Goal: Task Accomplishment & Management: Use online tool/utility

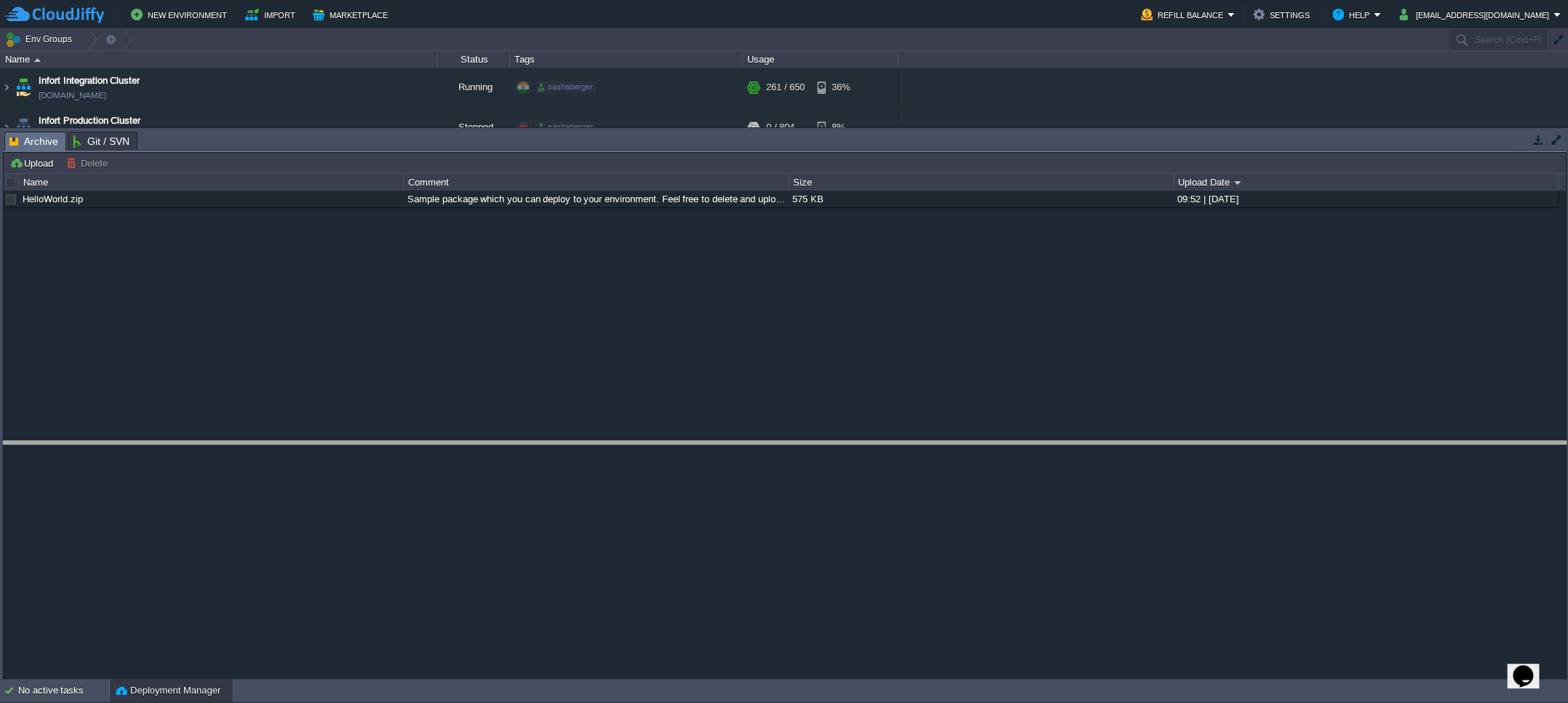
drag, startPoint x: 1185, startPoint y: 131, endPoint x: 1195, endPoint y: 444, distance: 313.2
click at [1195, 444] on body "New Environment Import Marketplace Bonus $0.00 Upgrade Account Refill Balance S…" at bounding box center [784, 351] width 1568 height 703
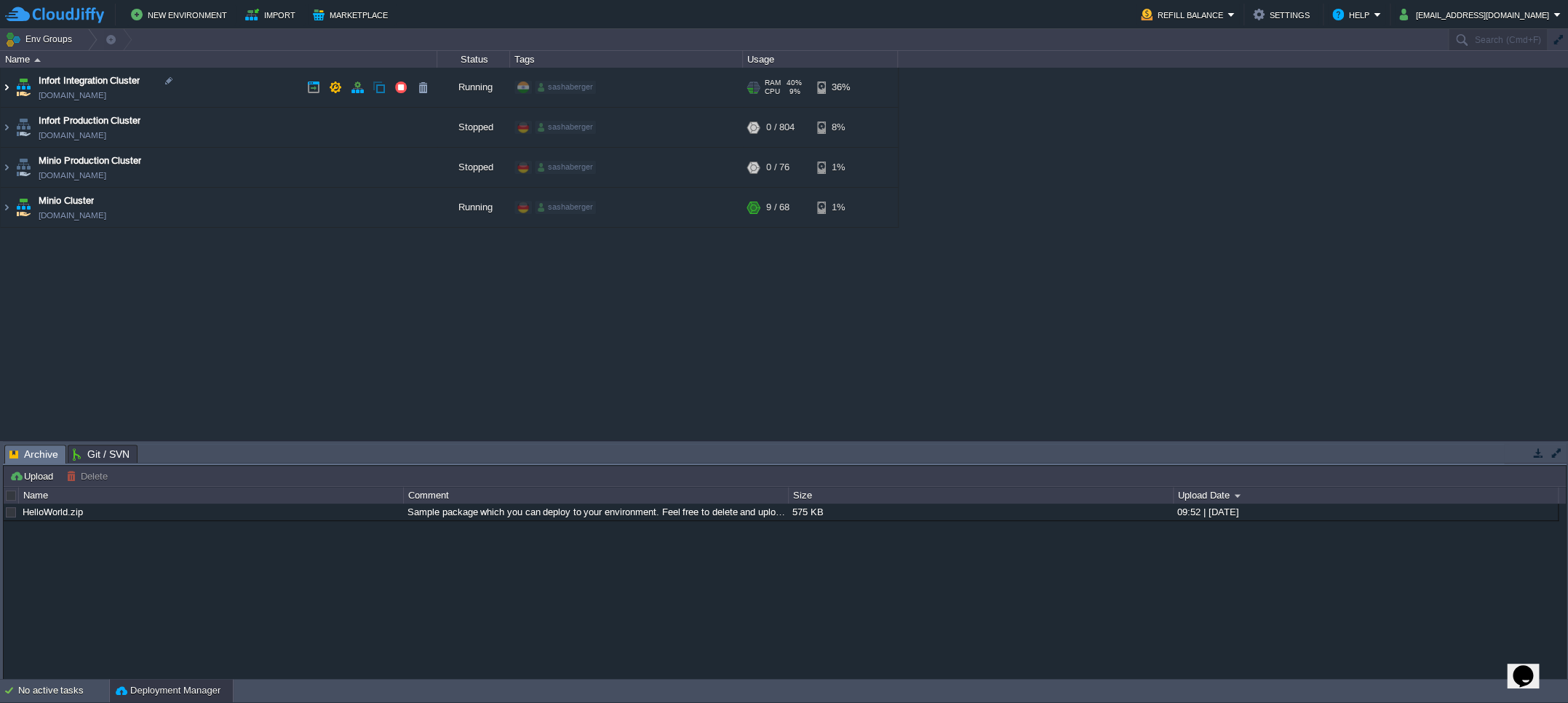
click at [6, 92] on img at bounding box center [7, 87] width 12 height 39
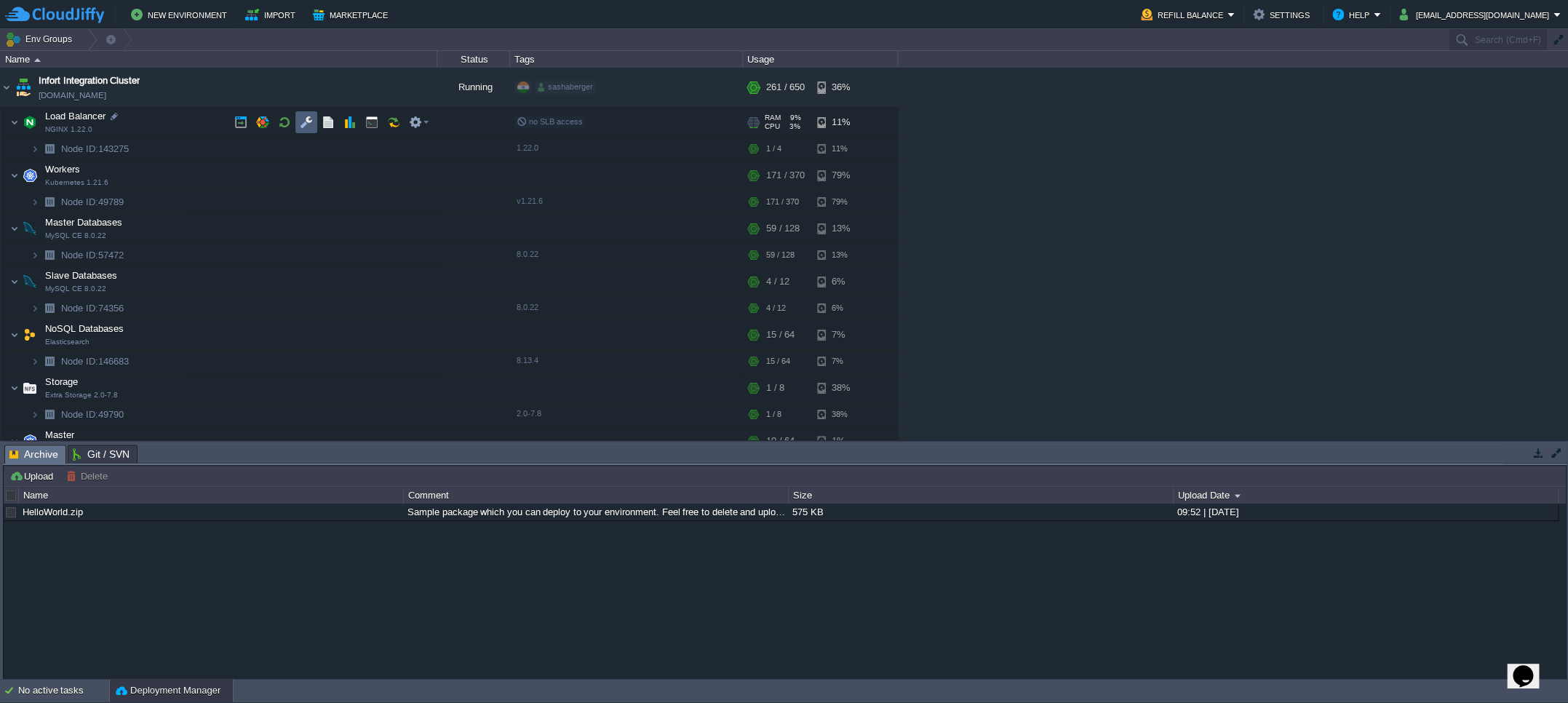
click at [309, 125] on button "button" at bounding box center [307, 122] width 13 height 13
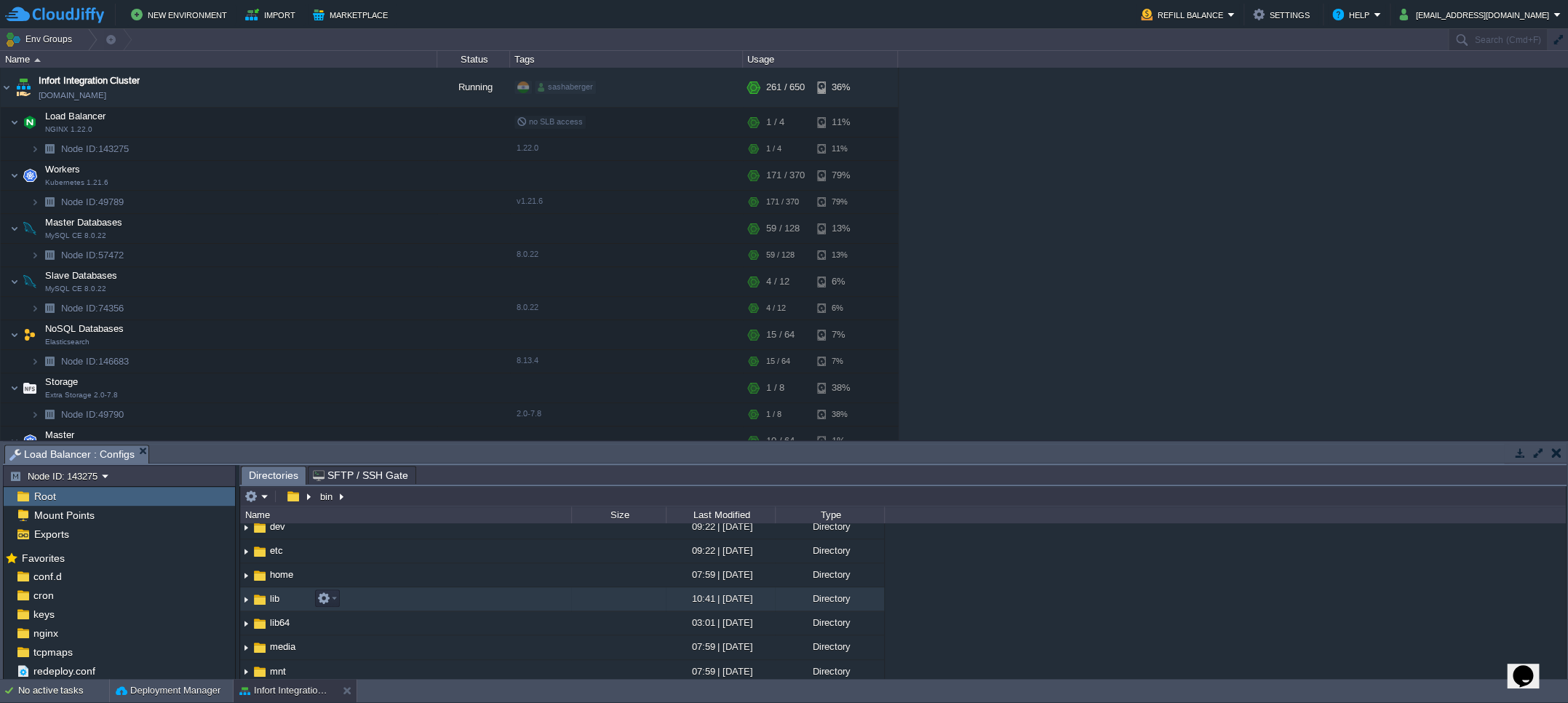
scroll to position [53, 0]
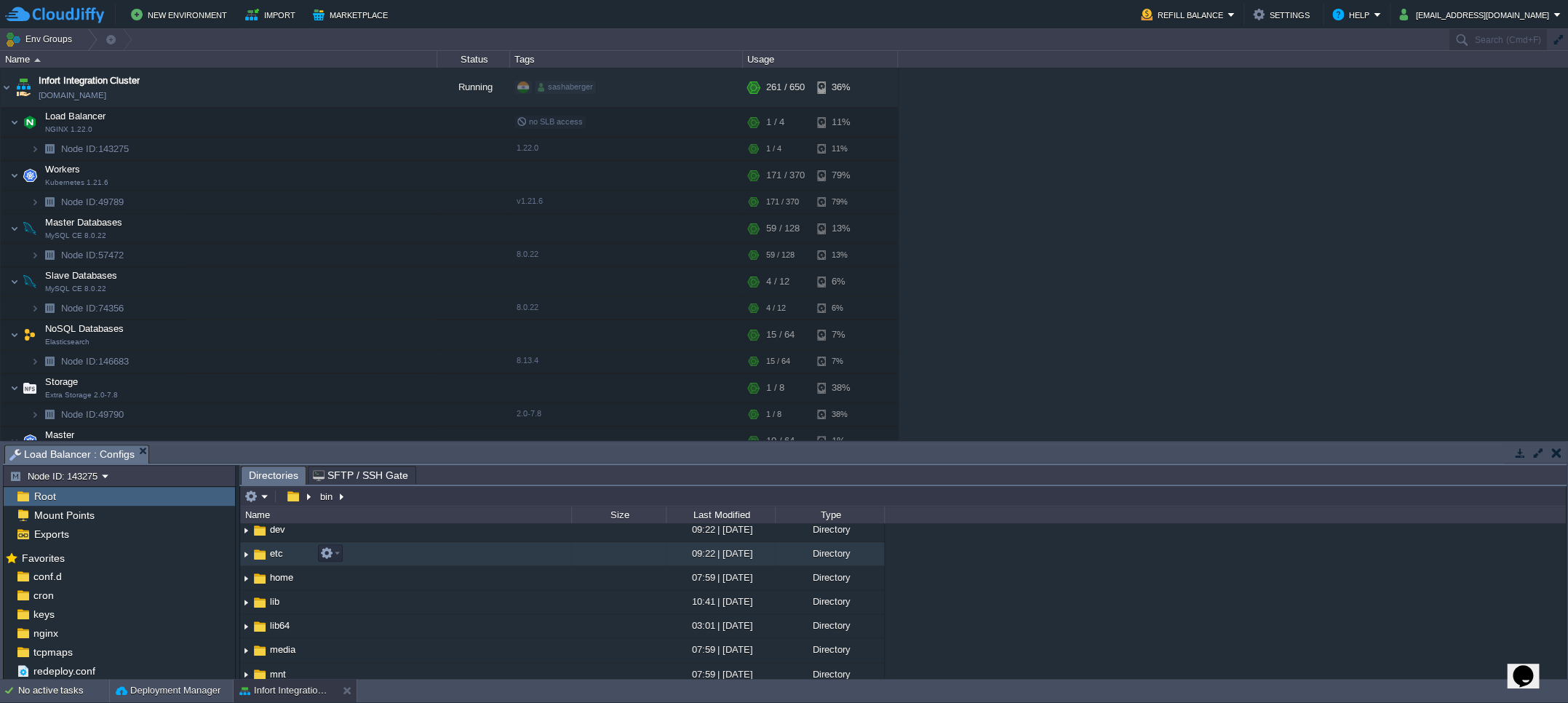
click at [242, 555] on img at bounding box center [246, 554] width 12 height 22
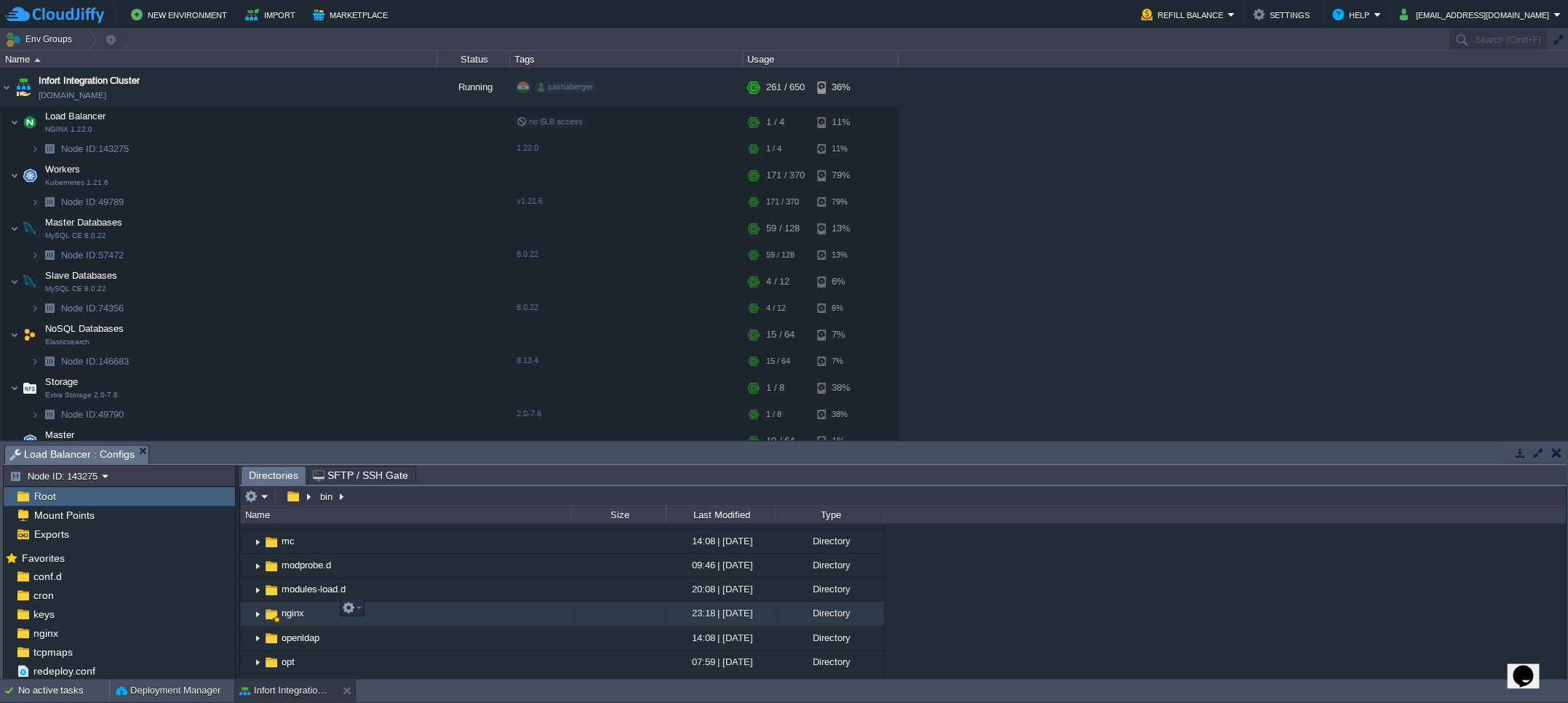
scroll to position [860, 0]
click at [258, 602] on img at bounding box center [258, 613] width 12 height 22
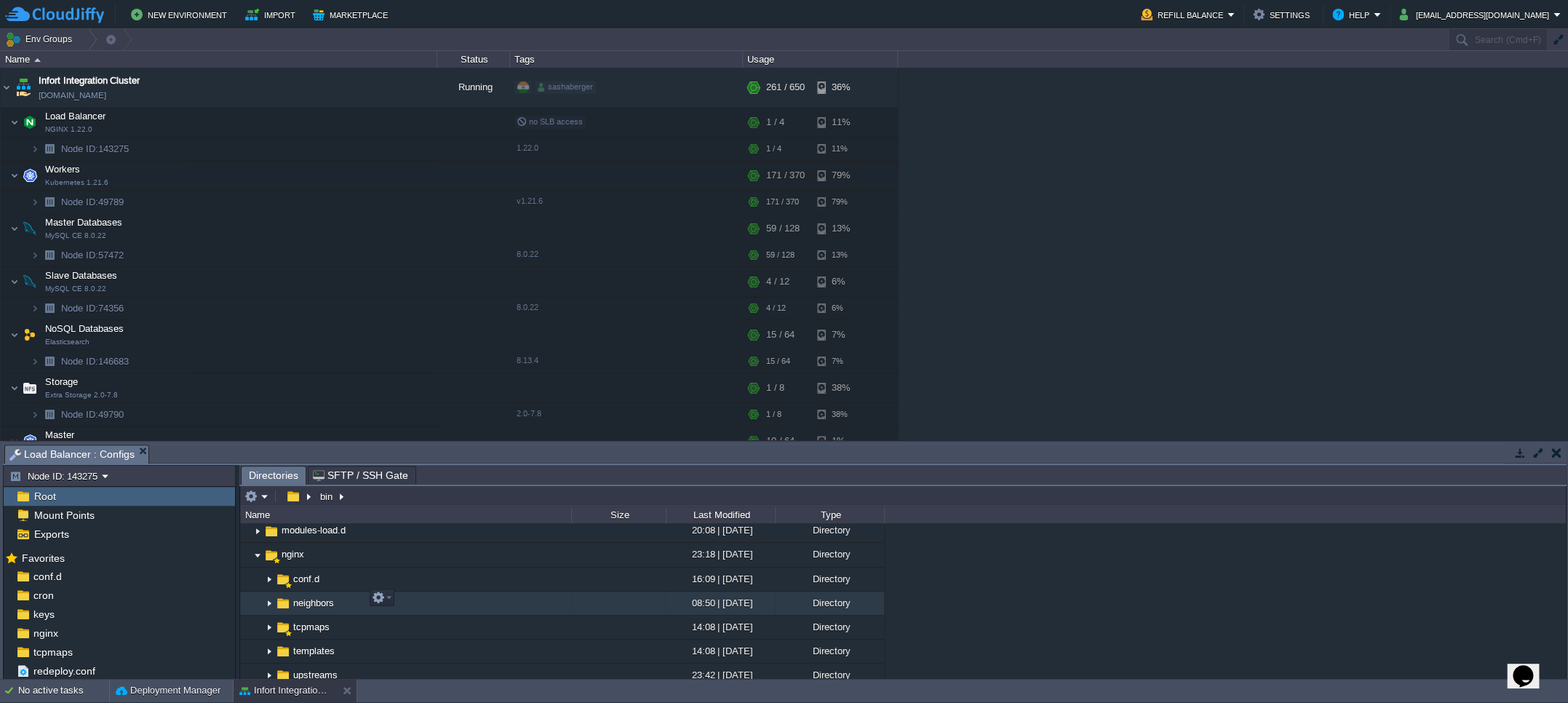
scroll to position [925, 0]
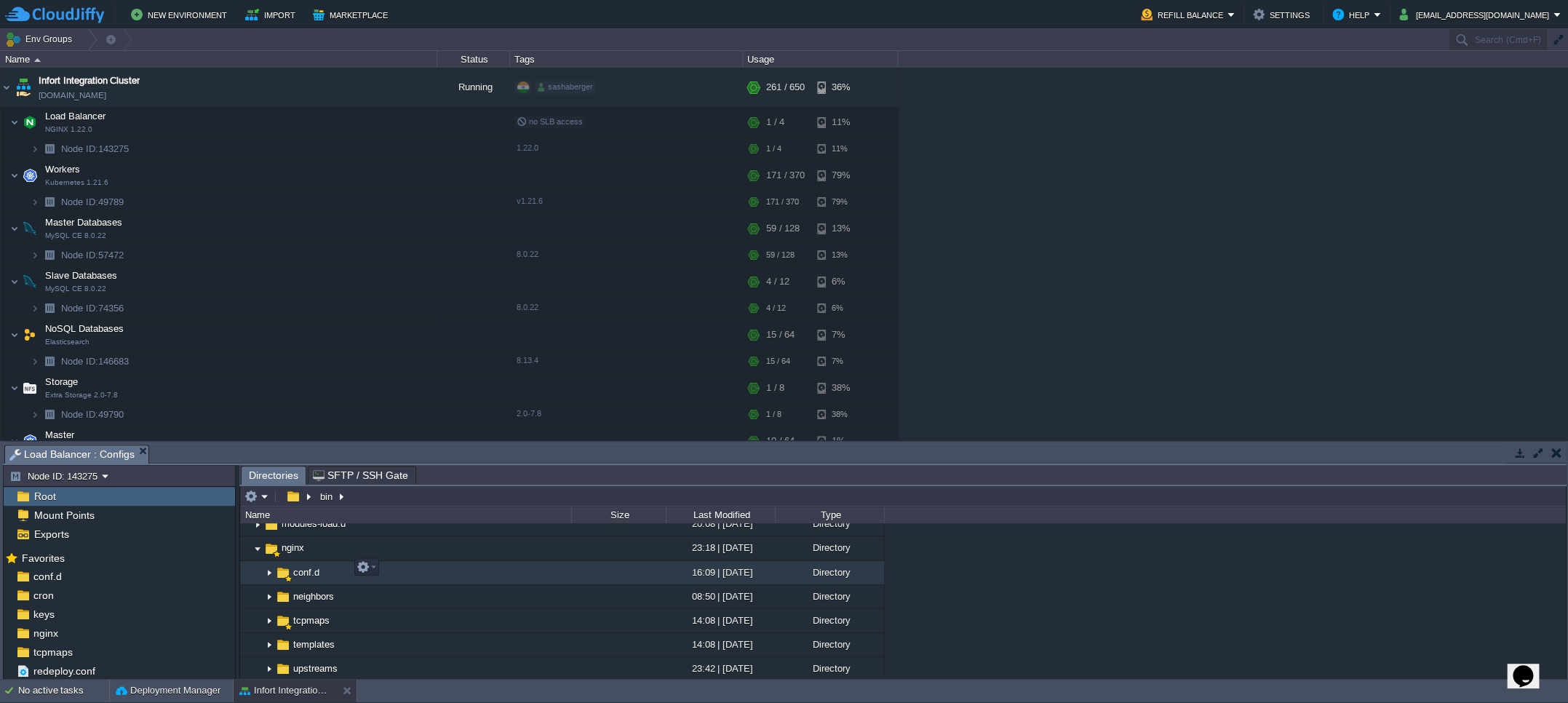
click at [268, 564] on img at bounding box center [270, 573] width 12 height 22
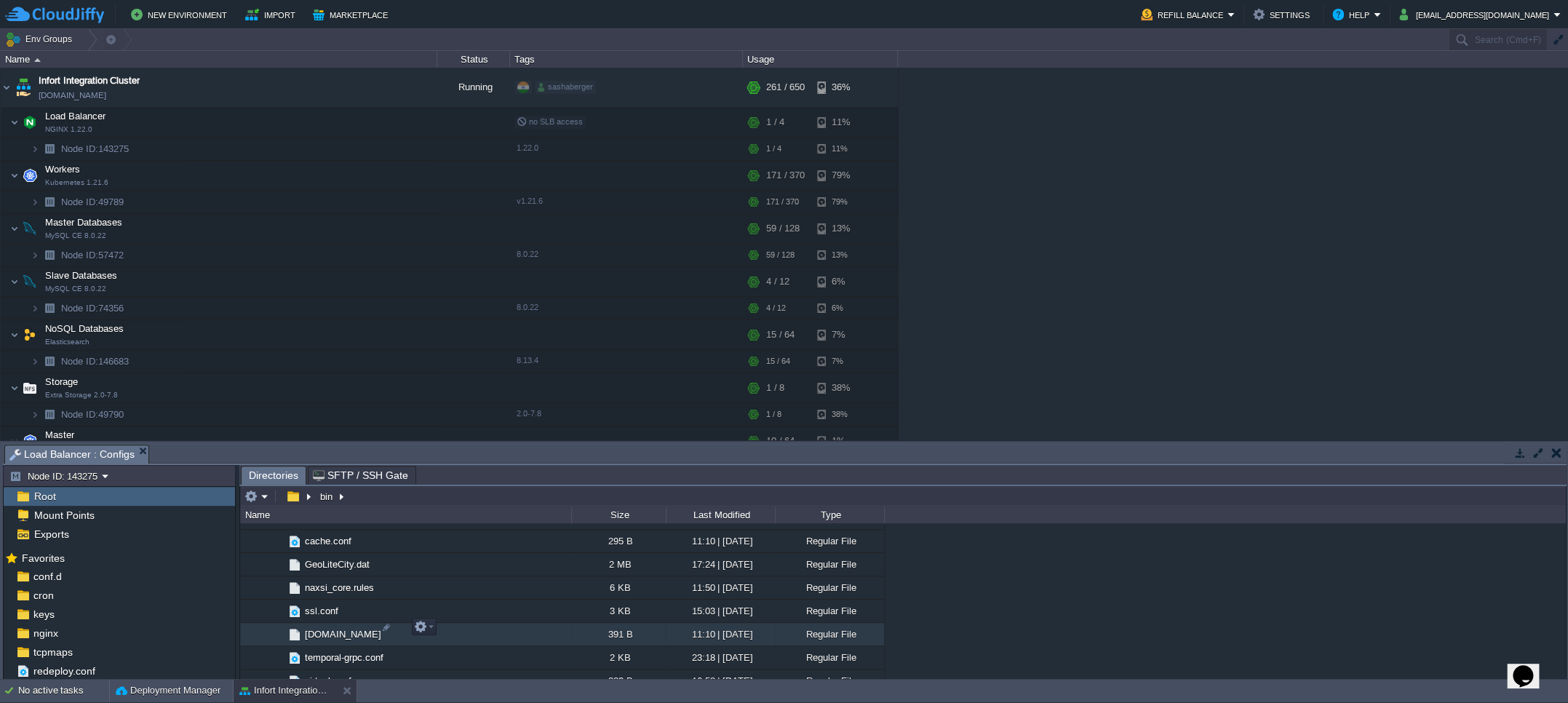
scroll to position [1016, 0]
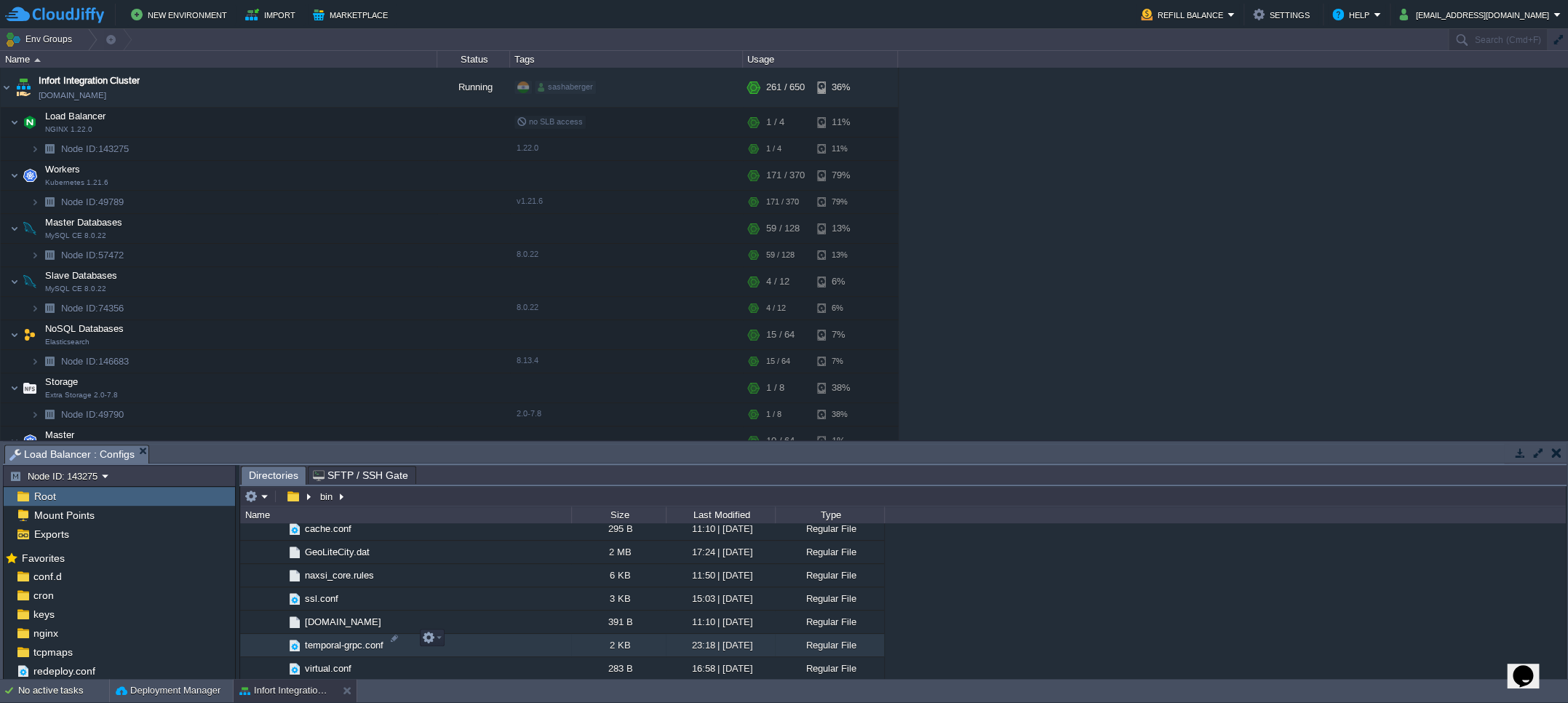
click at [330, 639] on span "temporal-grpc.conf" at bounding box center [344, 644] width 83 height 13
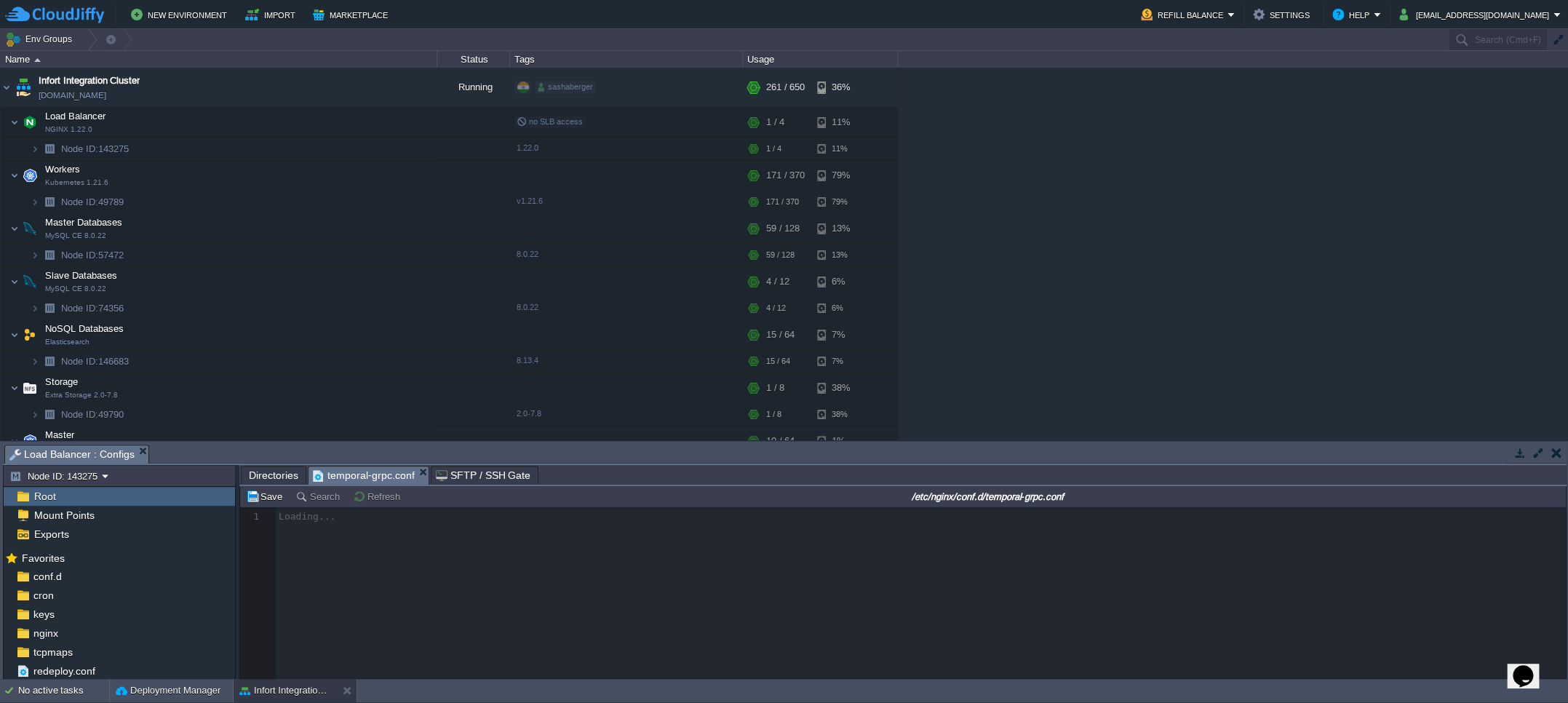
click at [273, 479] on span "Directories" at bounding box center [273, 476] width 50 height 18
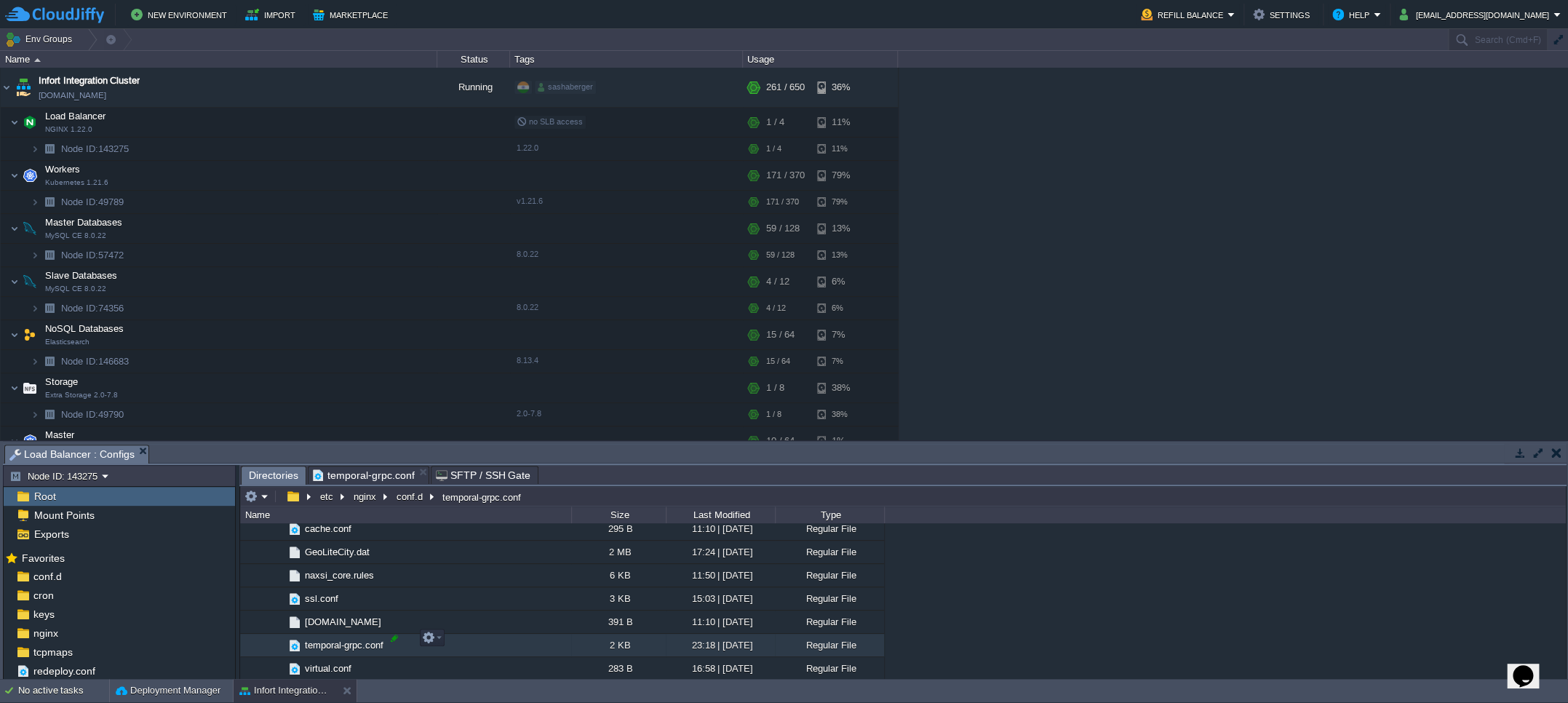
click at [391, 639] on div at bounding box center [395, 639] width 13 height 13
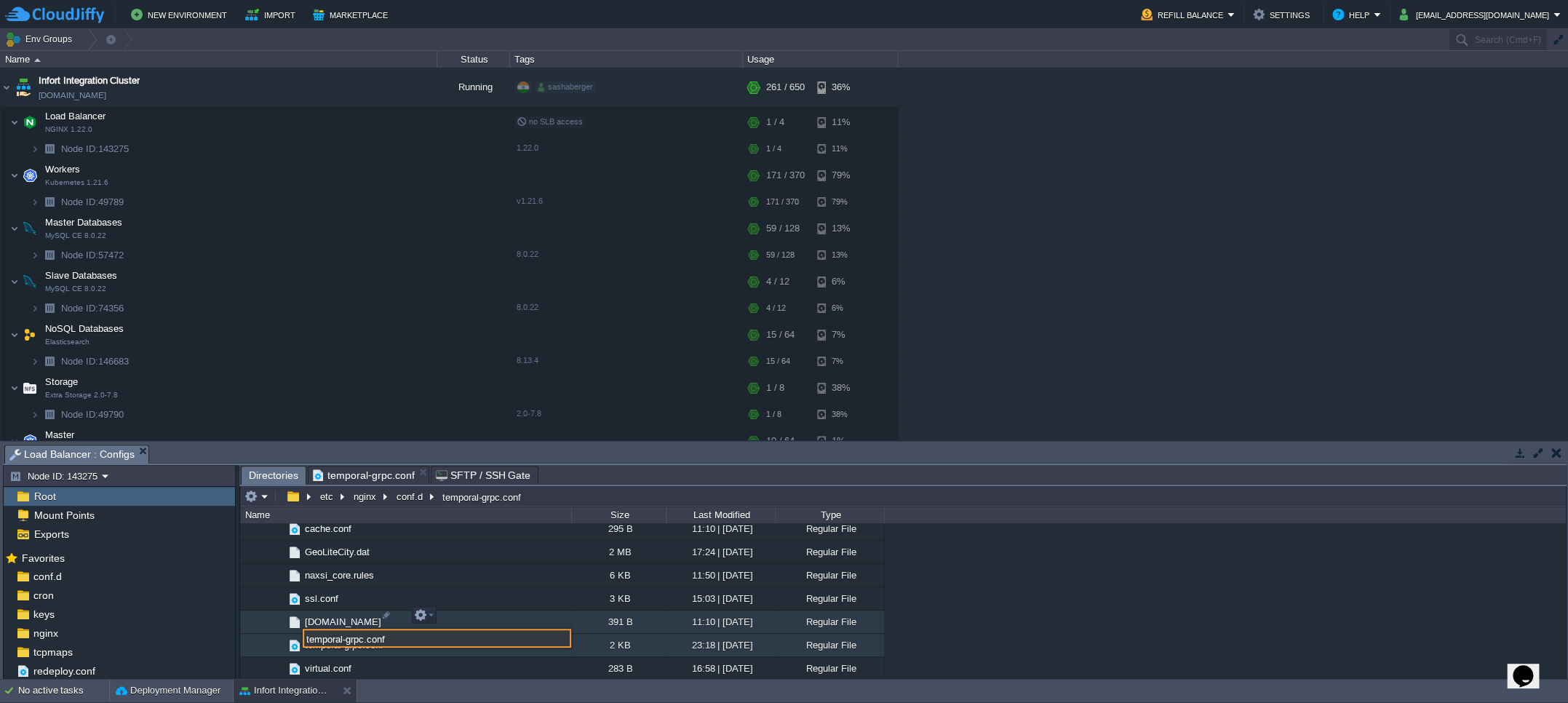
drag, startPoint x: 398, startPoint y: 637, endPoint x: 249, endPoint y: 615, distance: 150.6
click at [249, 615] on div ".. bin 10:41 | [DATE] Directory boot 07:59 | [DATE] Directory dev 09:22 | [DATE…" at bounding box center [903, 601] width 1326 height 156
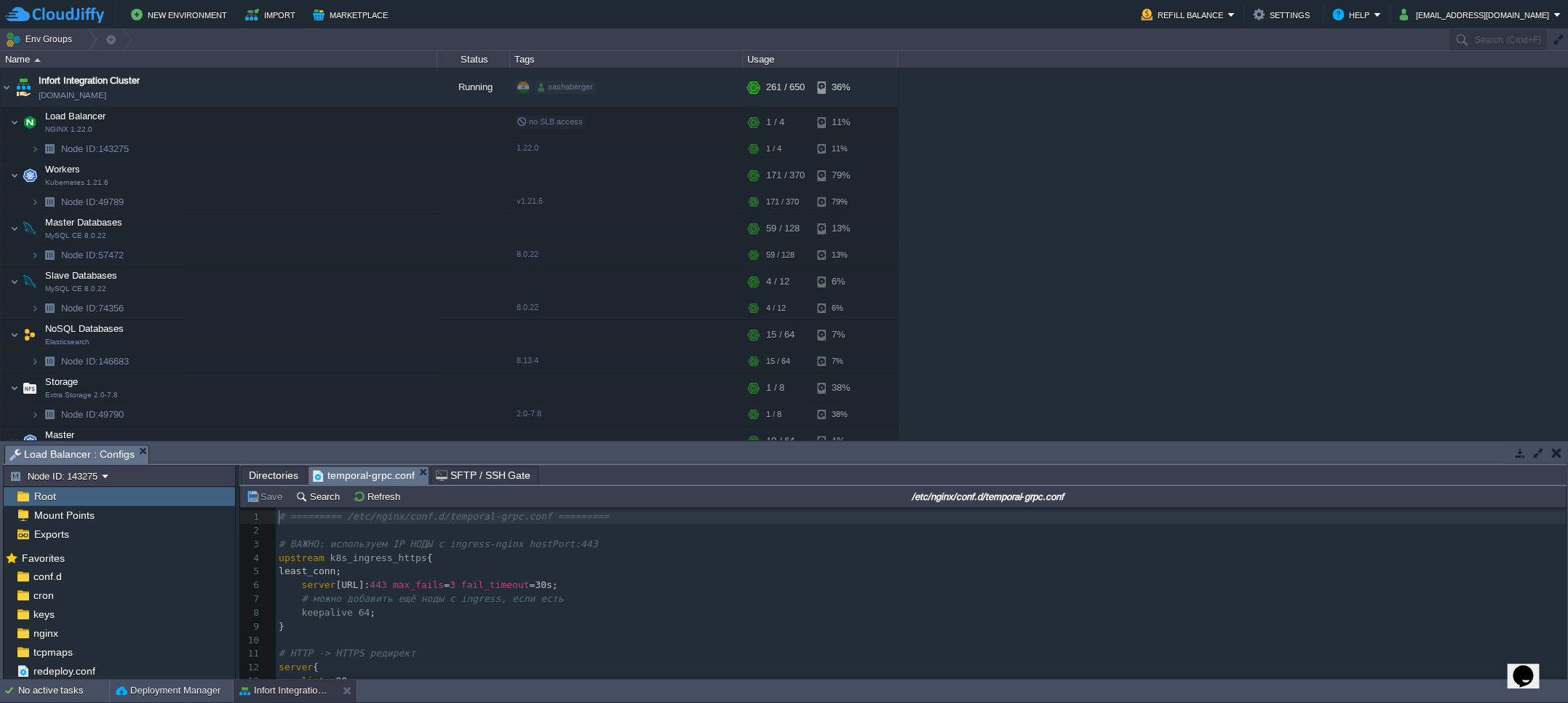
click at [366, 470] on span "temporal-grpc.conf" at bounding box center [364, 476] width 102 height 19
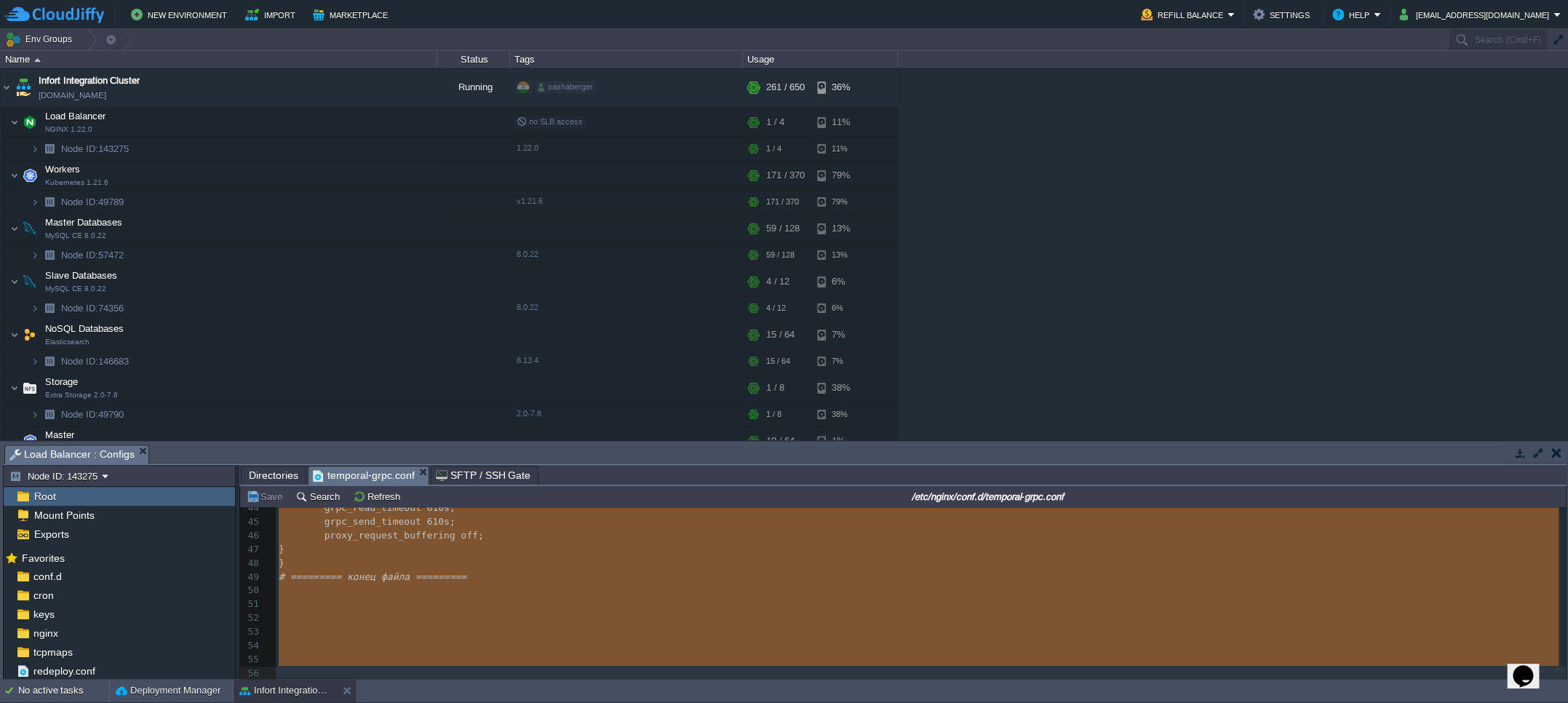
scroll to position [602, 0]
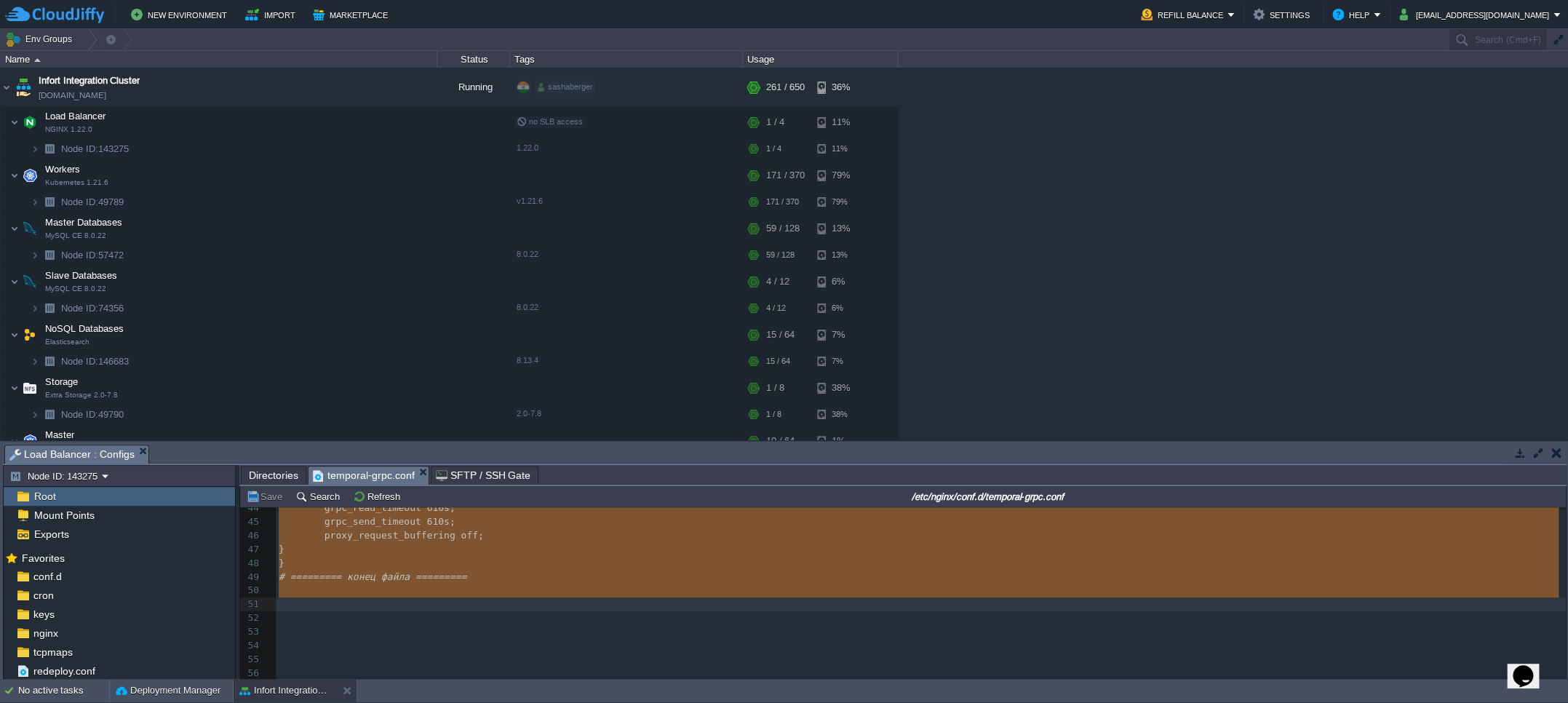
drag, startPoint x: 279, startPoint y: 516, endPoint x: 397, endPoint y: 603, distance: 146.6
type textarea "-"
click at [364, 118] on td at bounding box center [371, 121] width 21 height 21
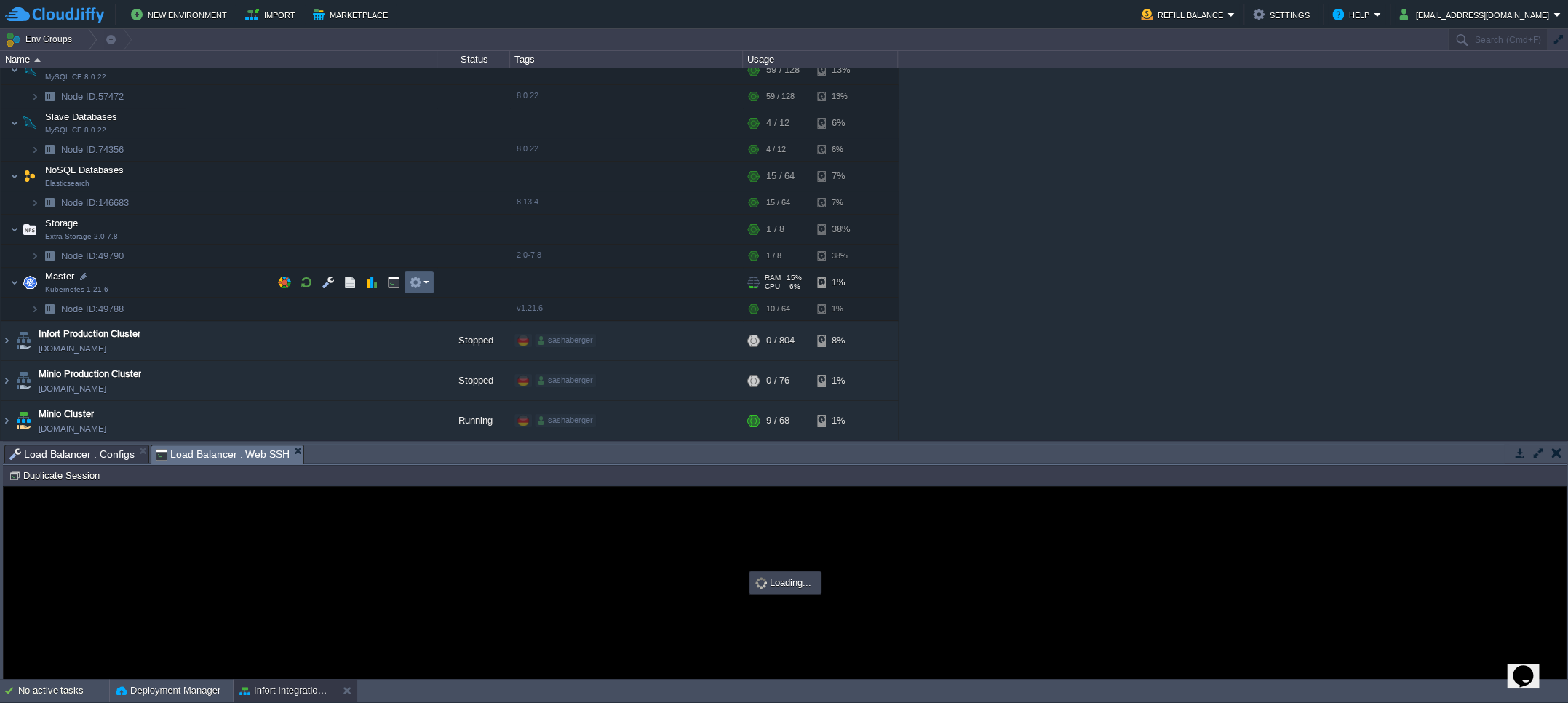
scroll to position [0, 0]
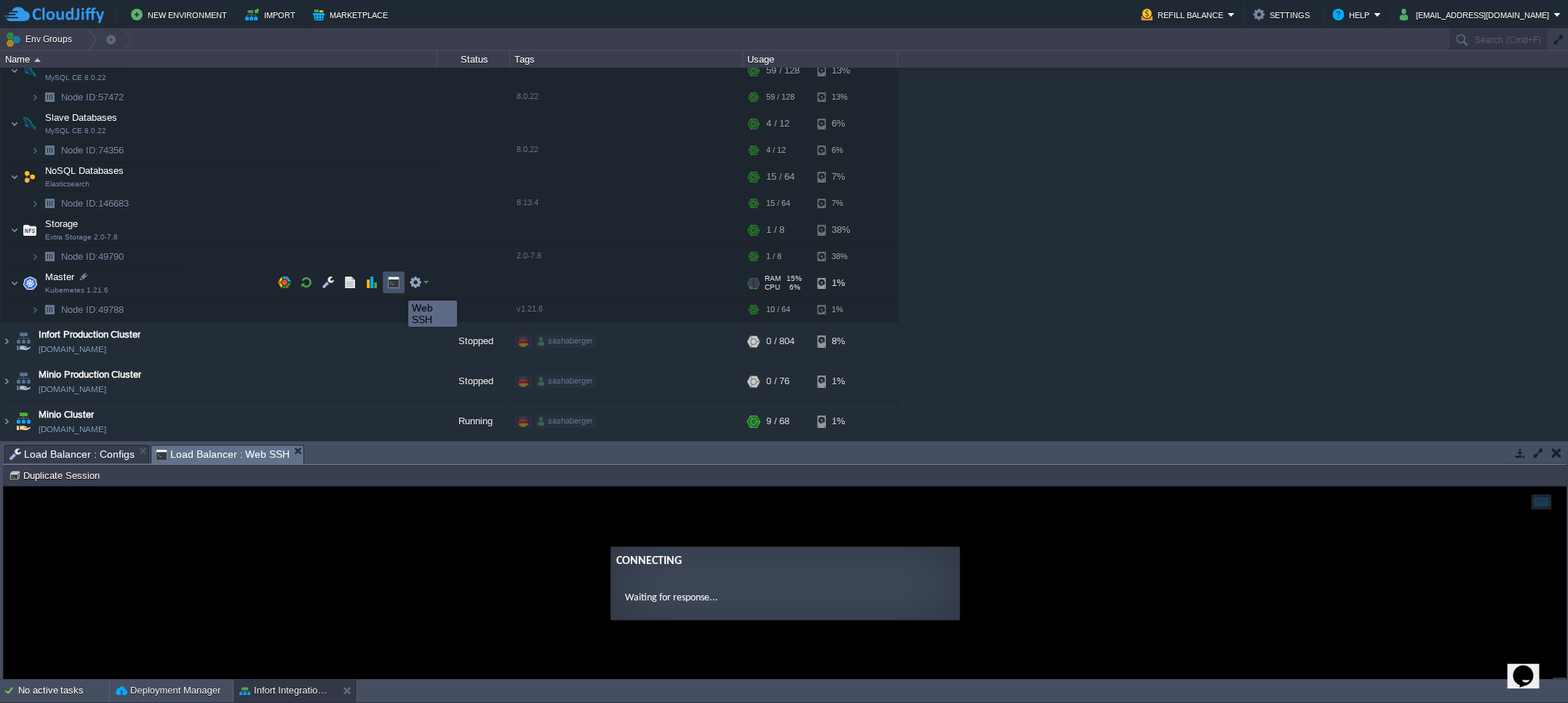
click at [397, 287] on button "button" at bounding box center [394, 282] width 13 height 13
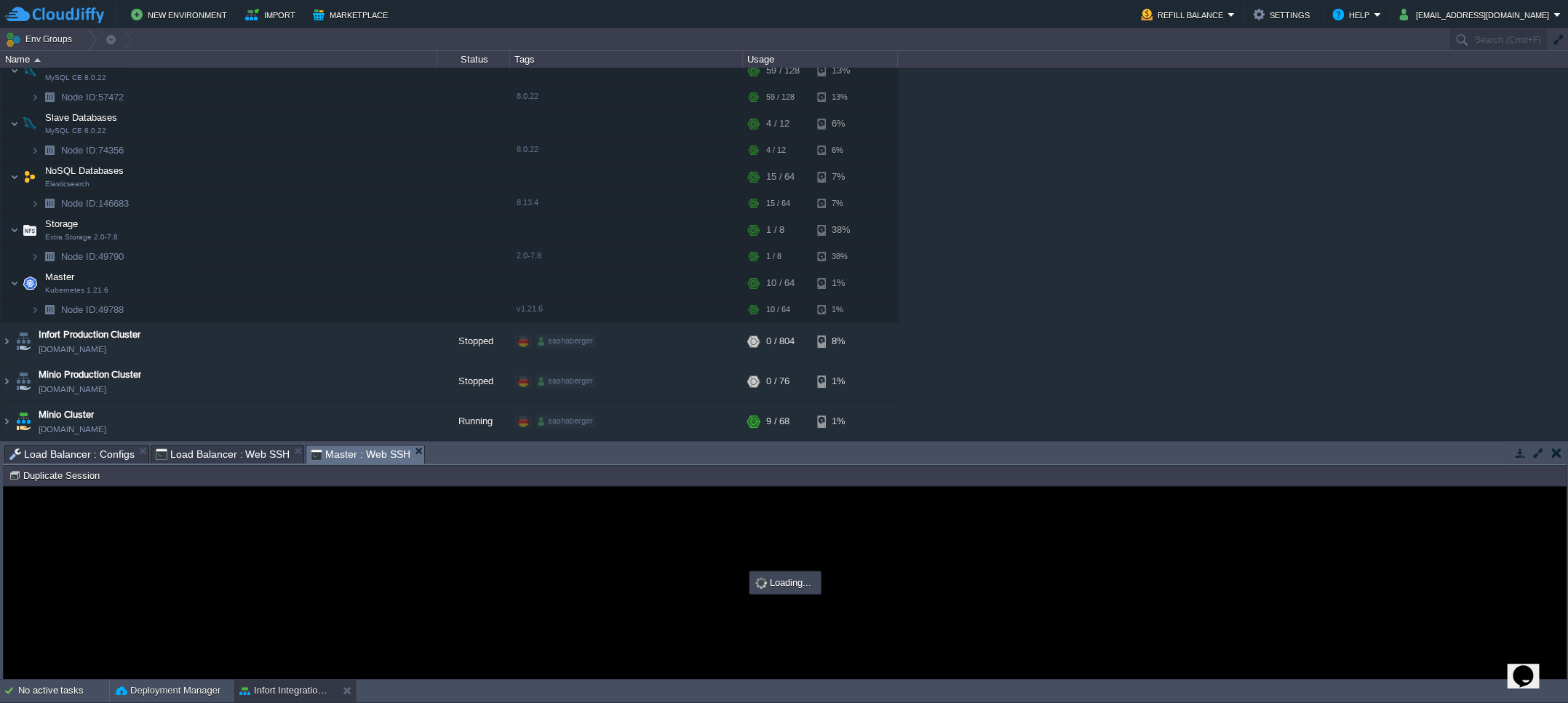
type input "#000000"
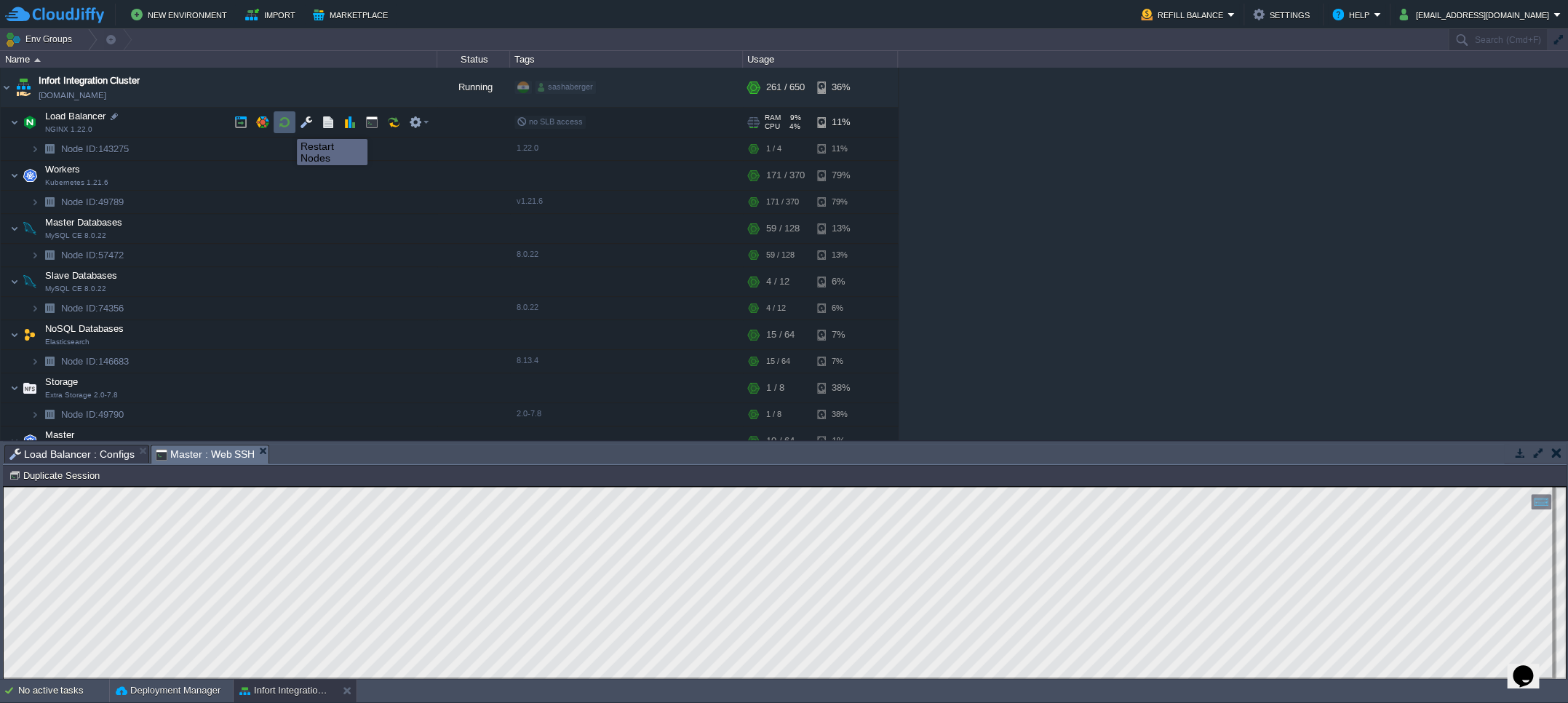
click at [286, 126] on button "button" at bounding box center [284, 122] width 13 height 13
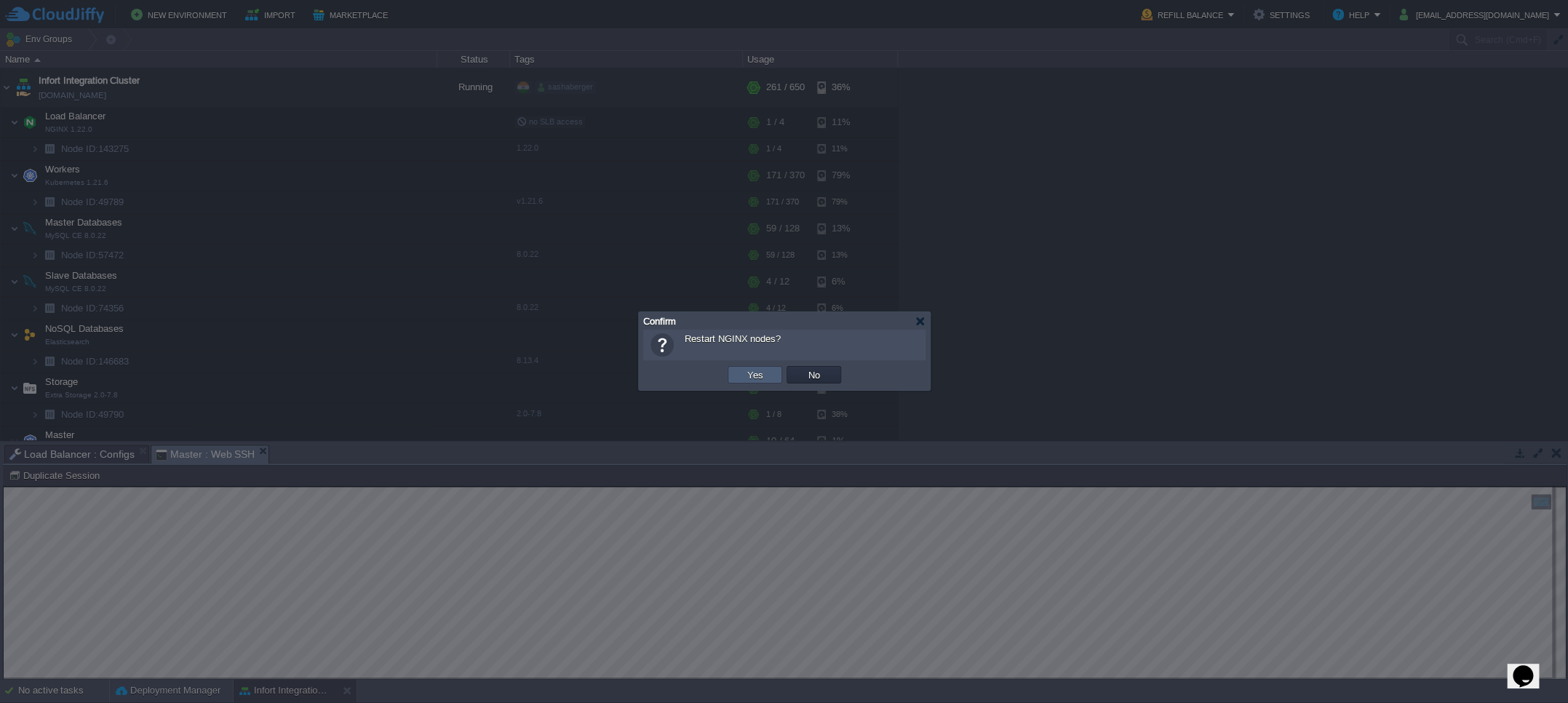
click at [762, 379] on button "Yes" at bounding box center [755, 375] width 24 height 13
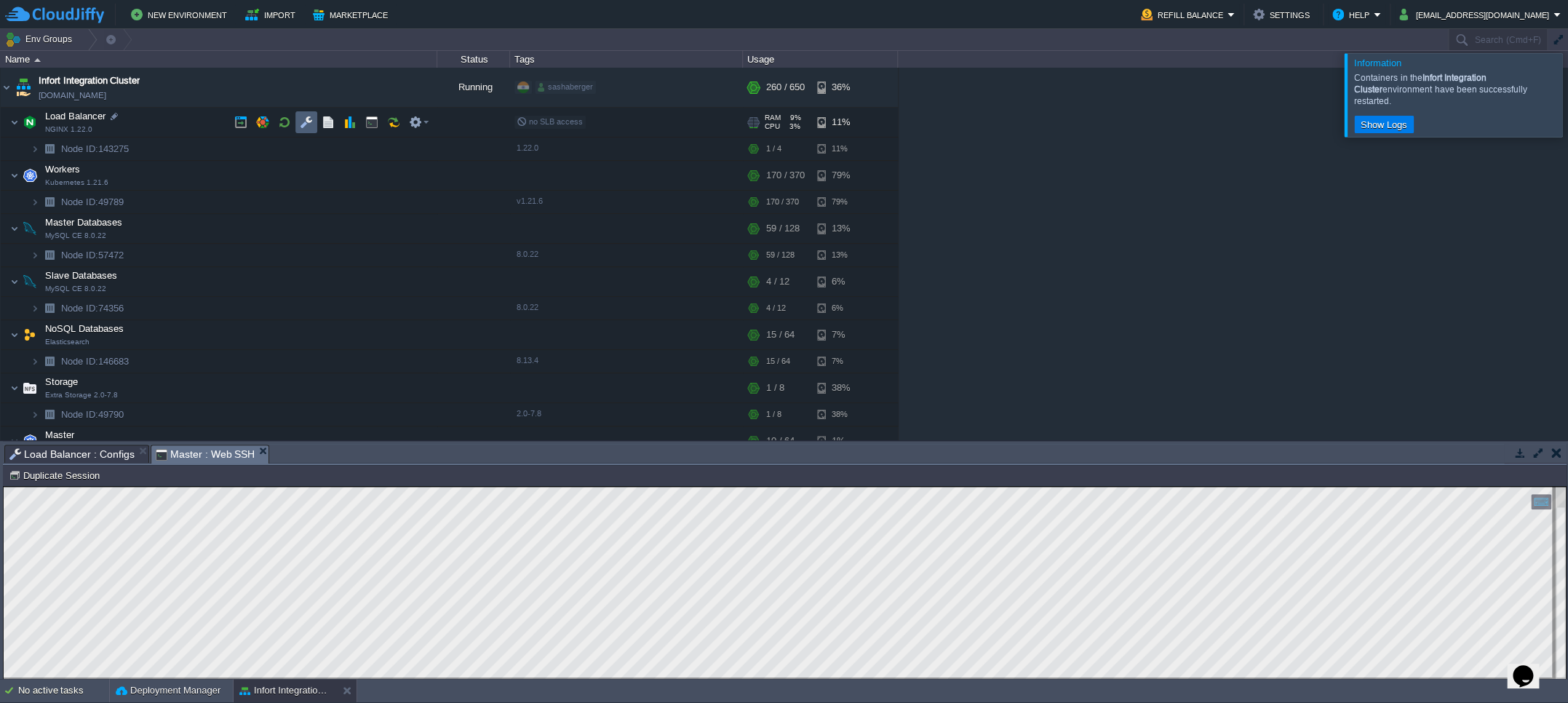
click at [311, 120] on button "button" at bounding box center [307, 122] width 13 height 13
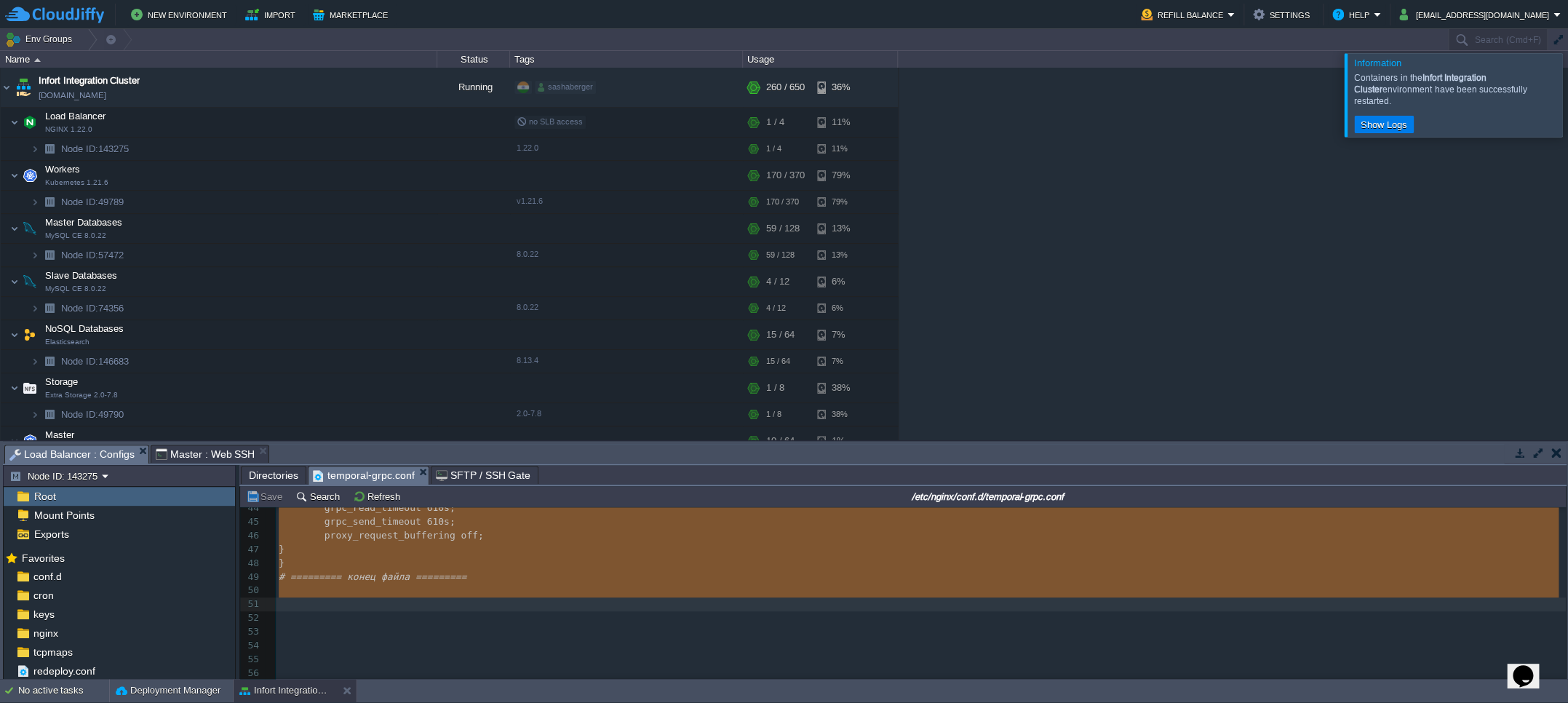
type textarea "-"
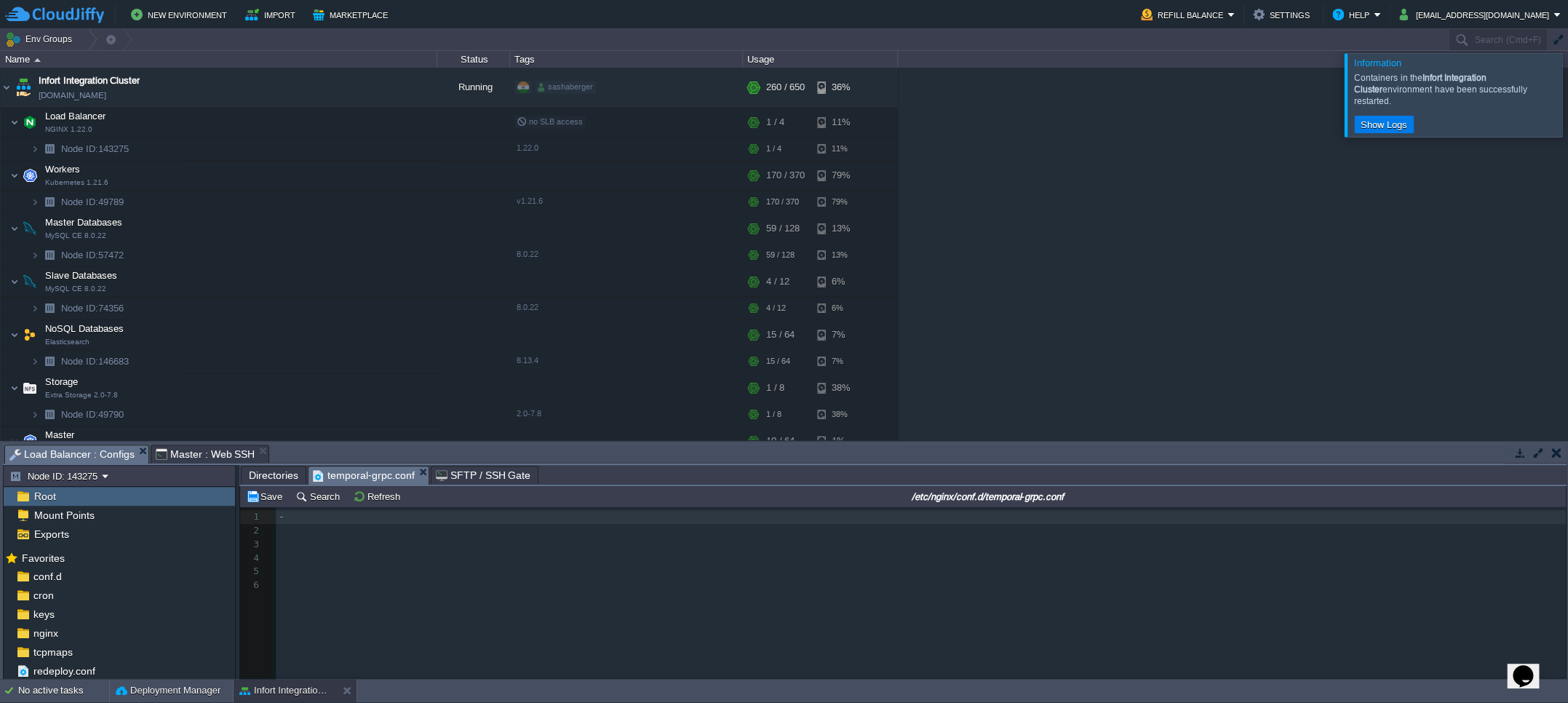
click at [418, 473] on body "New Environment Import Marketplace Bonus $0.00 Upgrade Account Refill Balance S…" at bounding box center [784, 351] width 1568 height 703
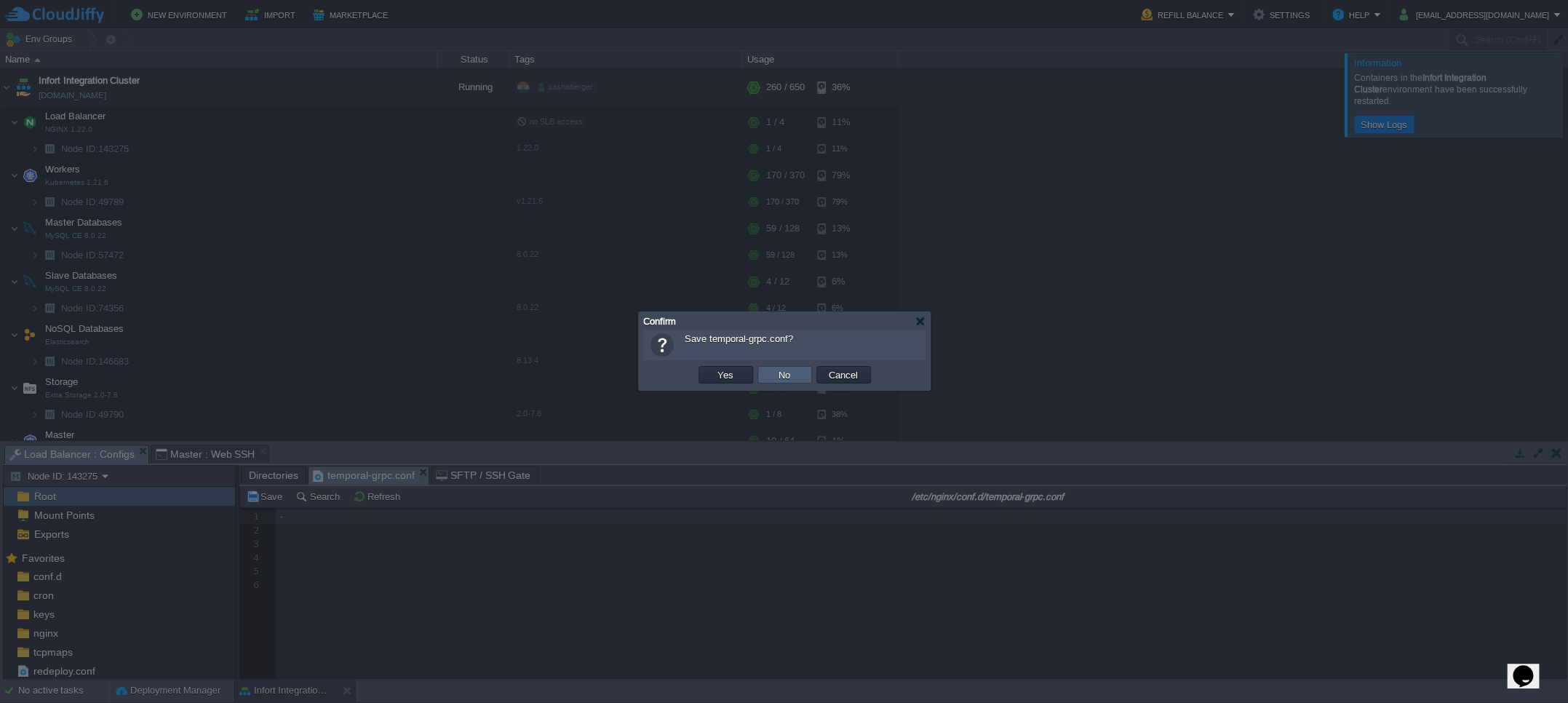
click at [787, 379] on button "No" at bounding box center [784, 375] width 21 height 13
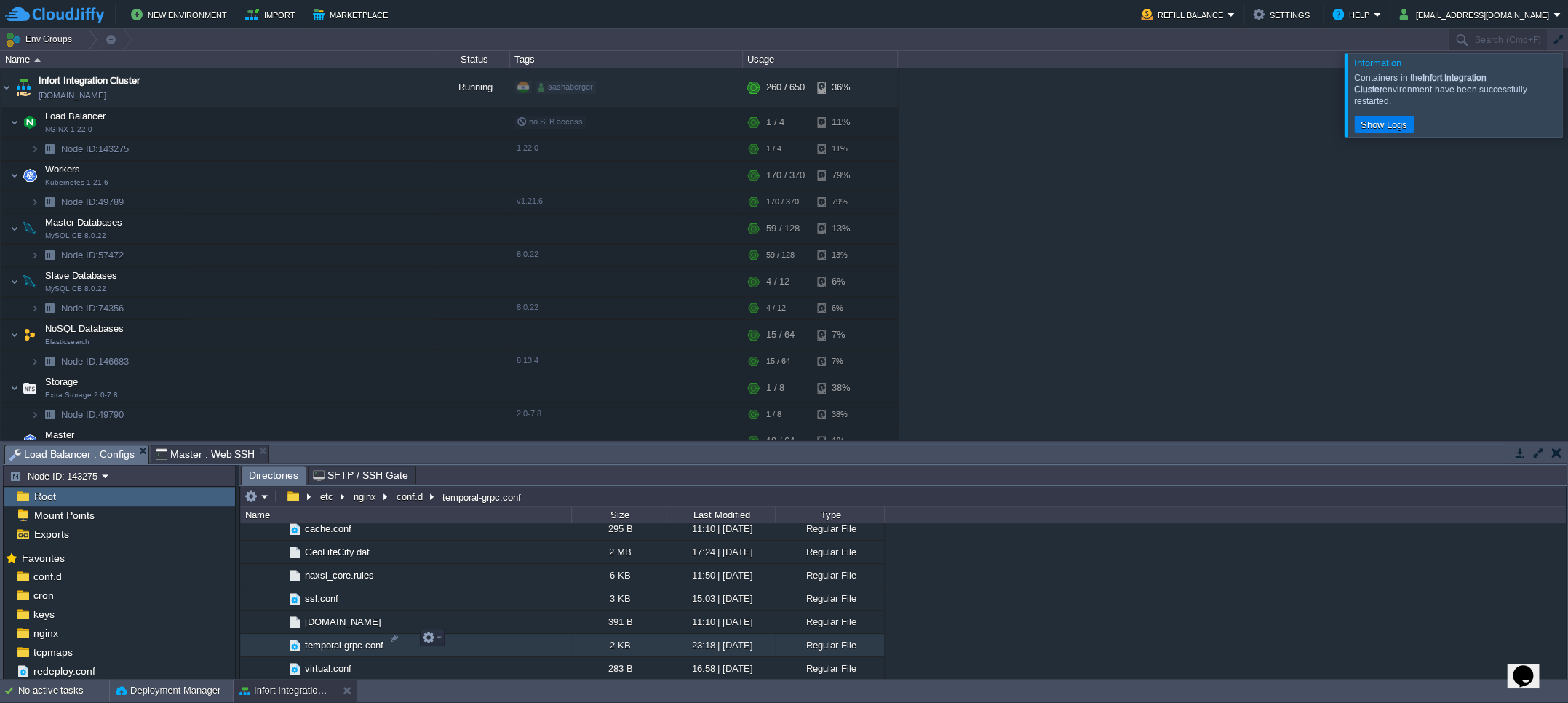
click at [333, 640] on span "temporal-grpc.conf" at bounding box center [344, 644] width 83 height 13
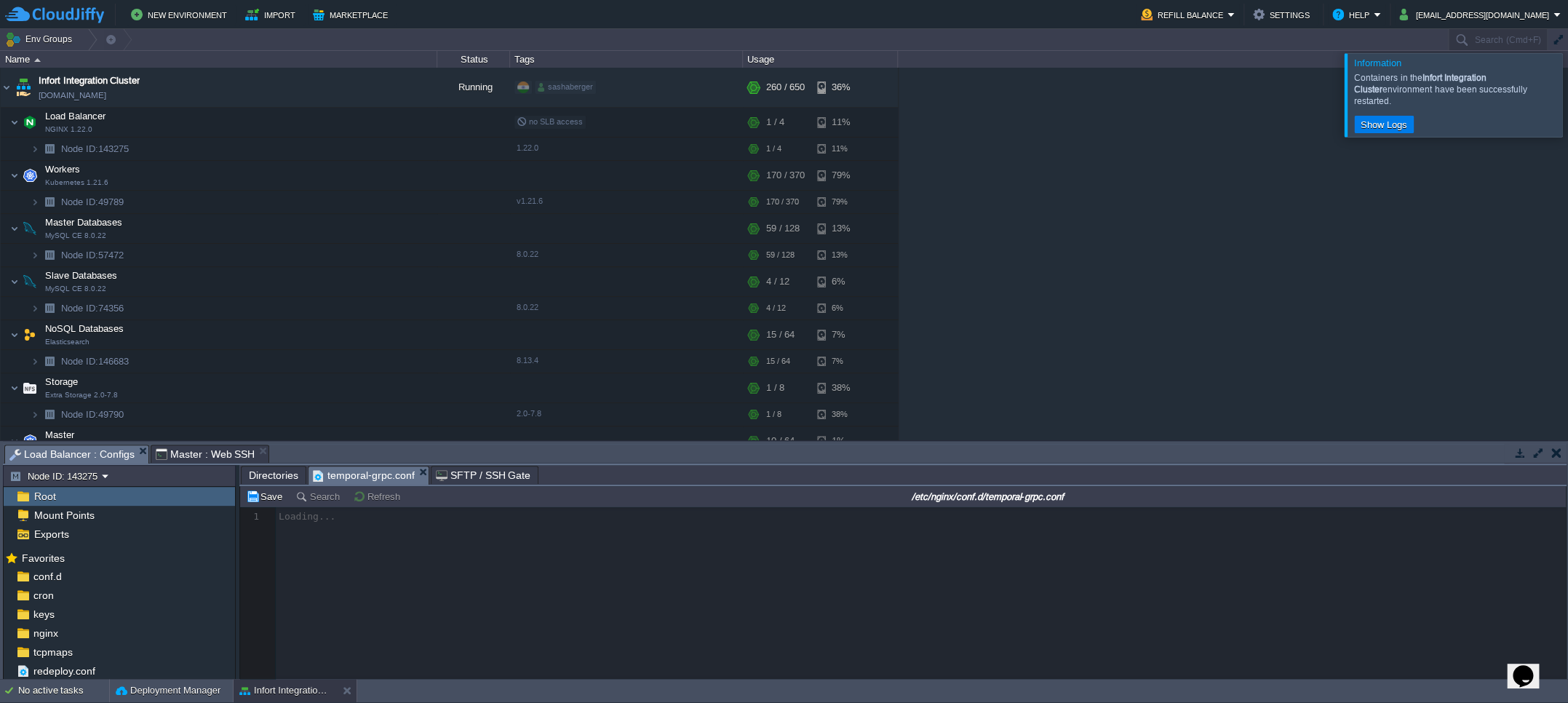
click at [268, 477] on span "Directories" at bounding box center [273, 476] width 50 height 18
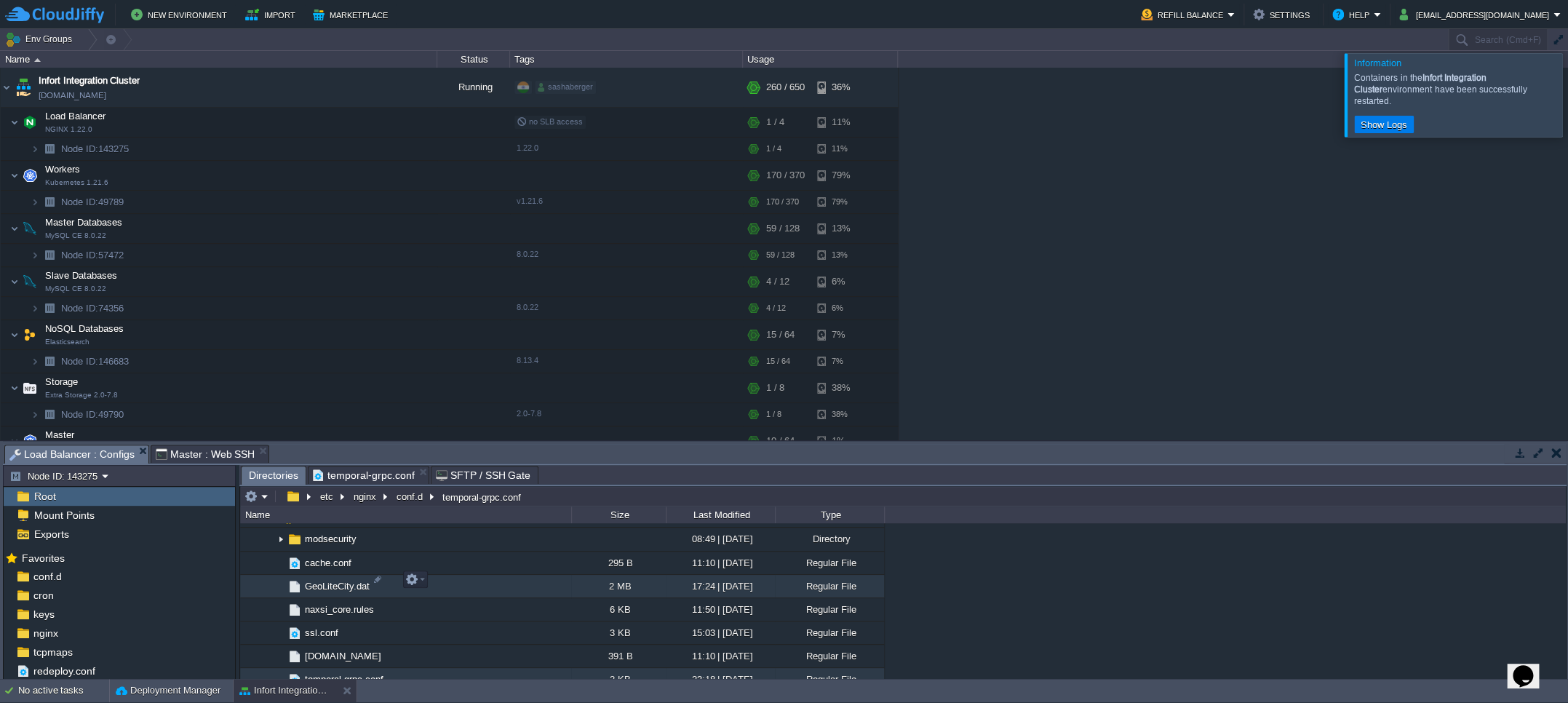
scroll to position [912, 0]
click at [267, 575] on img at bounding box center [270, 586] width 12 height 22
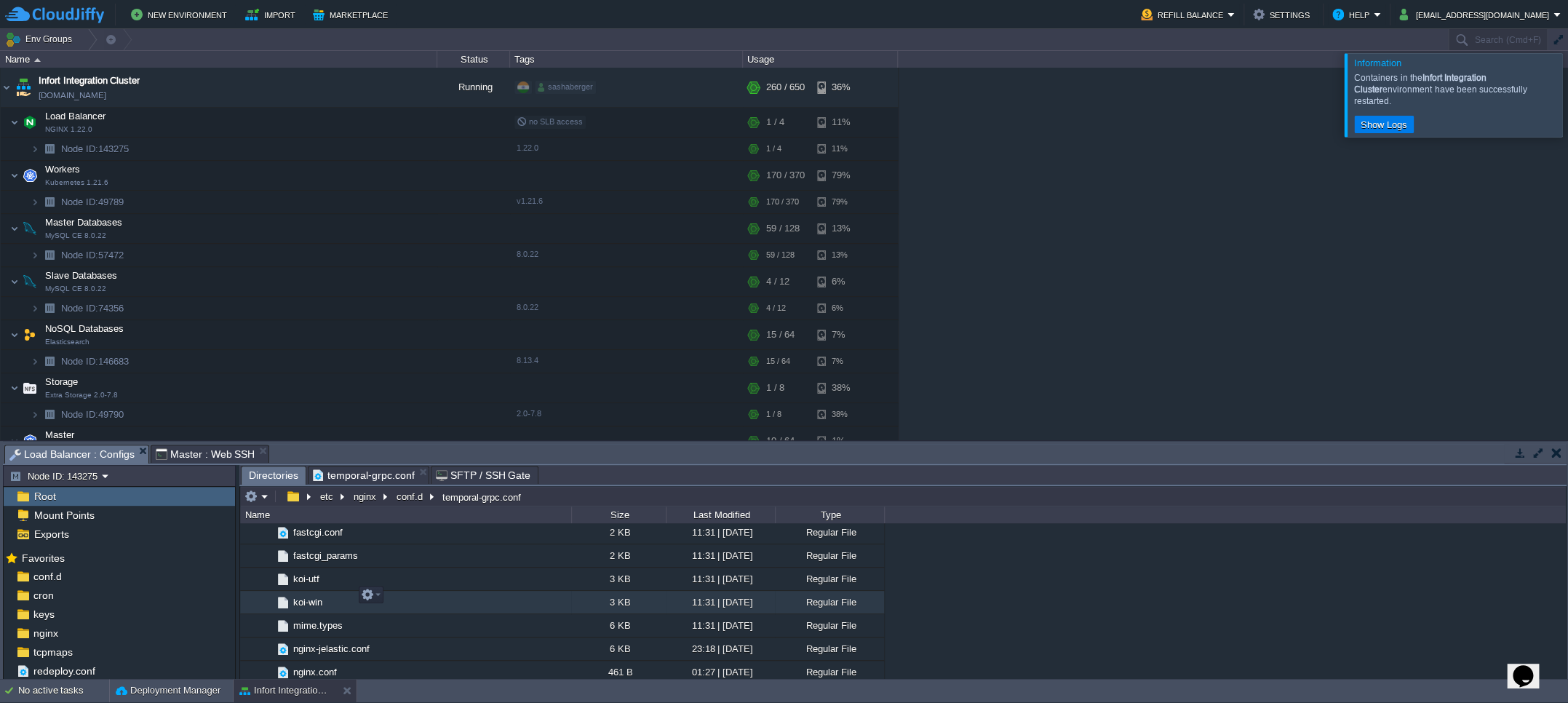
scroll to position [1120, 0]
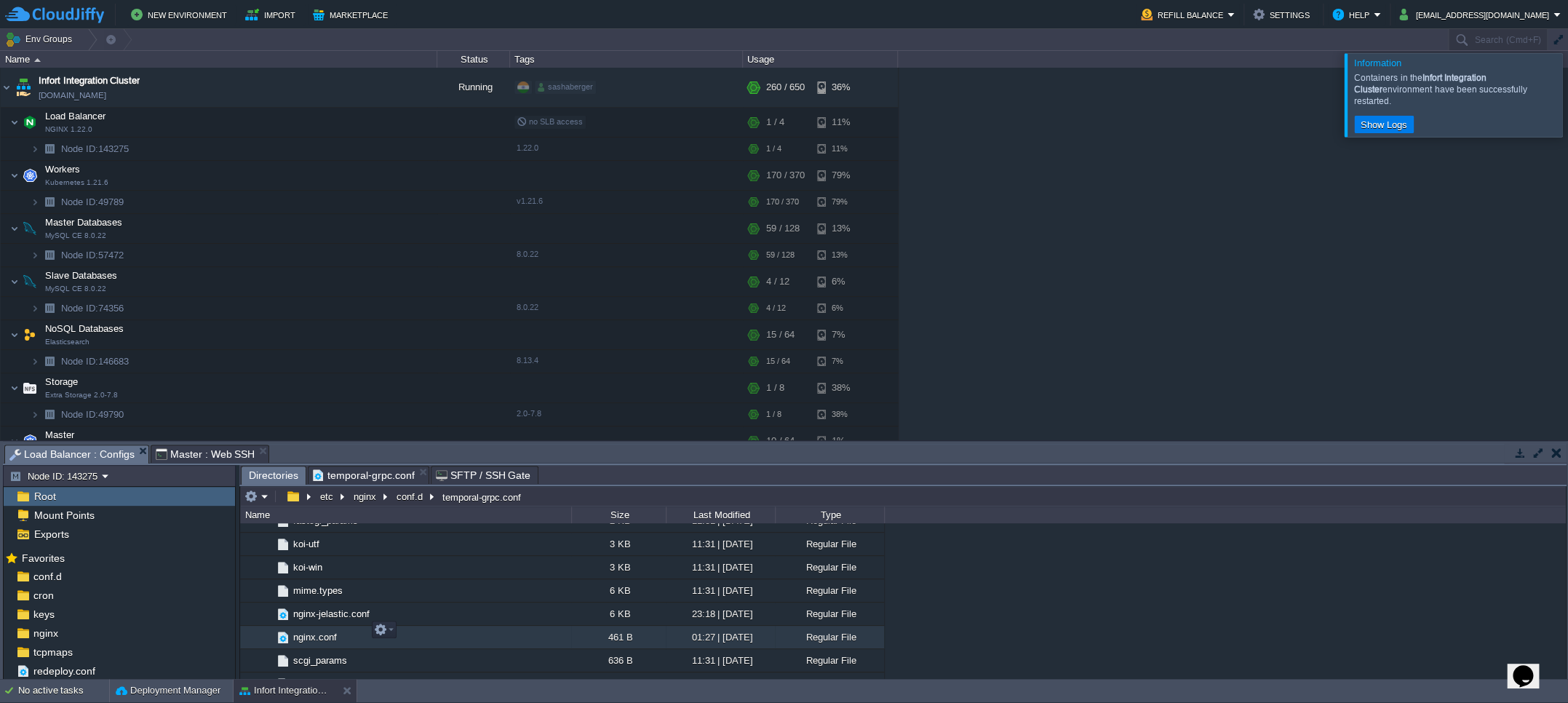
click at [303, 631] on span "nginx.conf" at bounding box center [315, 637] width 48 height 13
click at [261, 473] on span "Directories" at bounding box center [273, 476] width 50 height 19
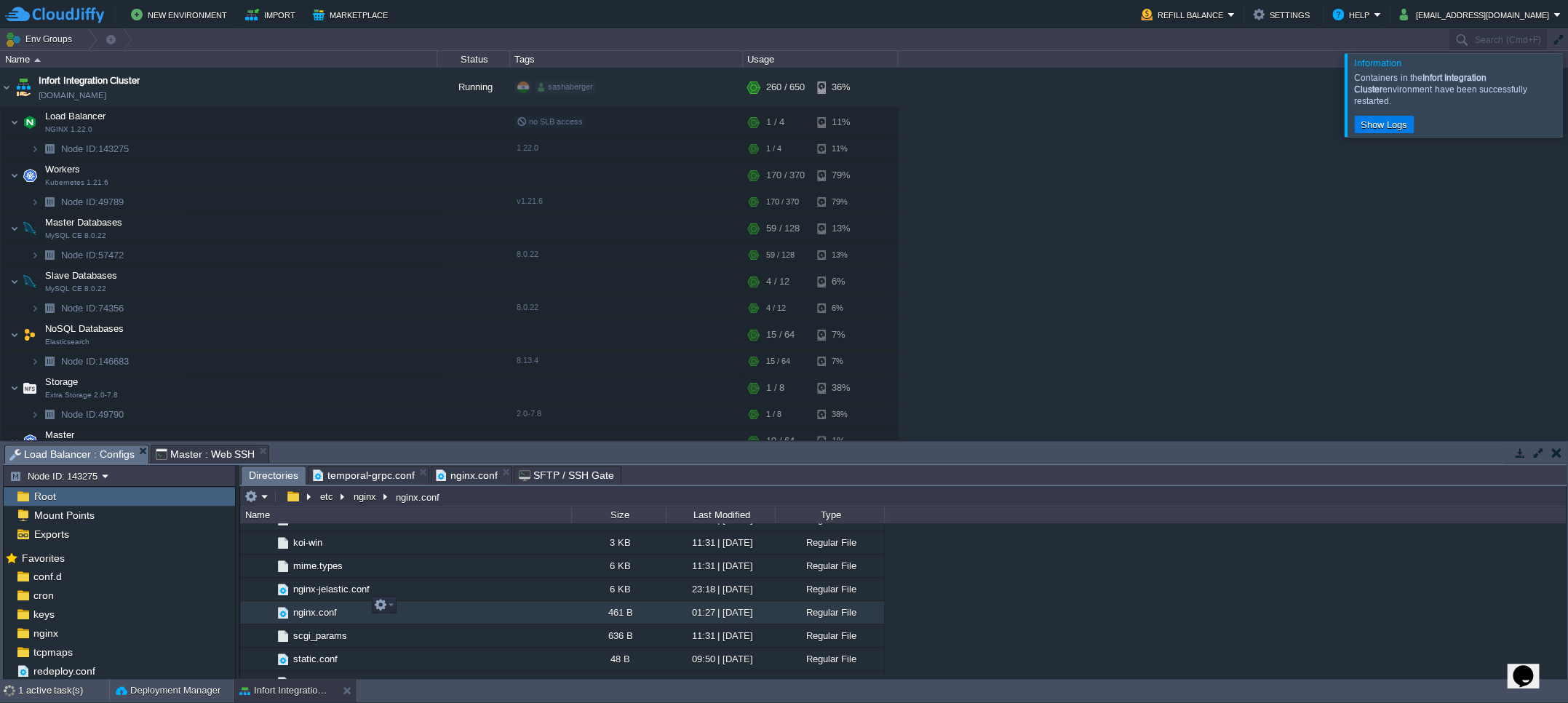
scroll to position [1143, 0]
click at [316, 584] on span "nginx-jelastic.conf" at bounding box center [331, 590] width 81 height 13
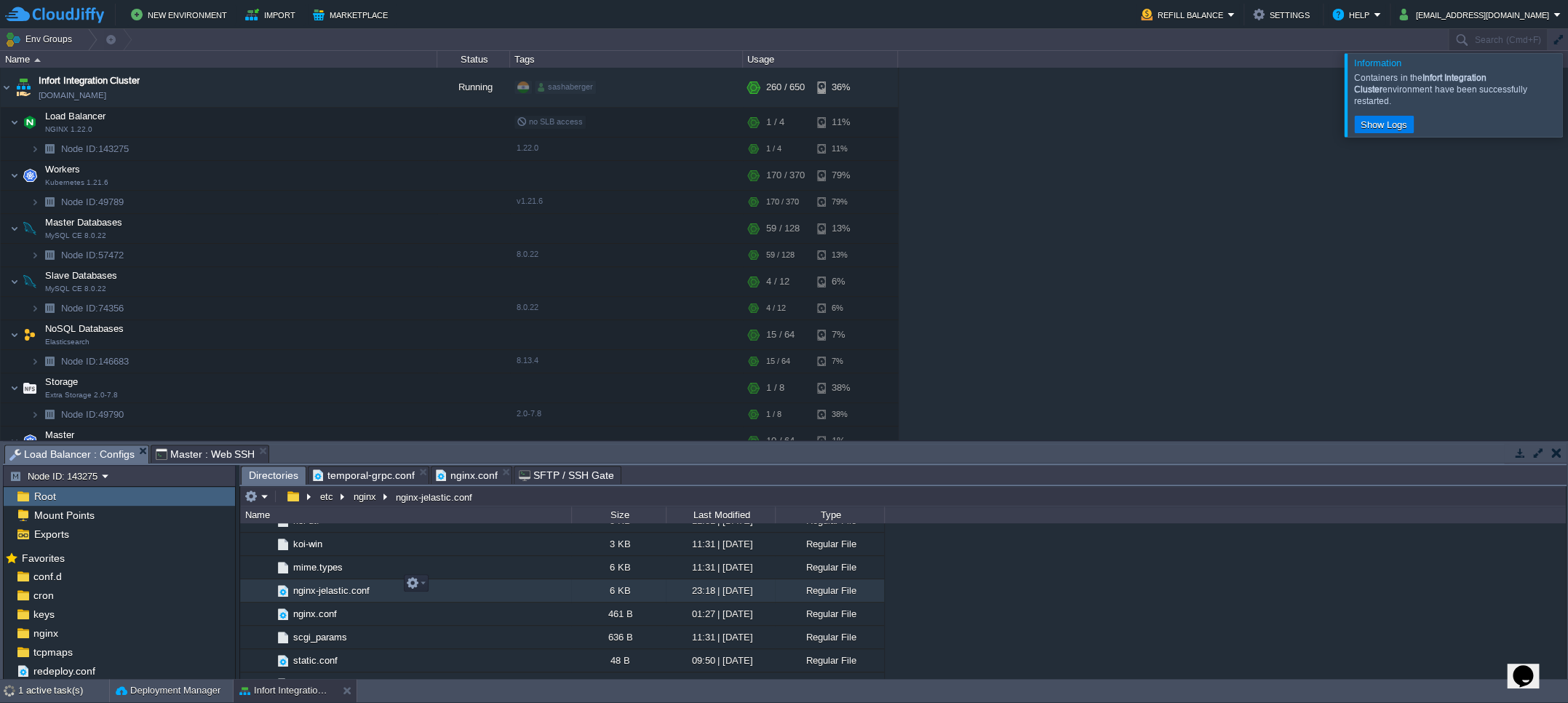
click at [316, 584] on span "nginx-jelastic.conf" at bounding box center [331, 590] width 81 height 13
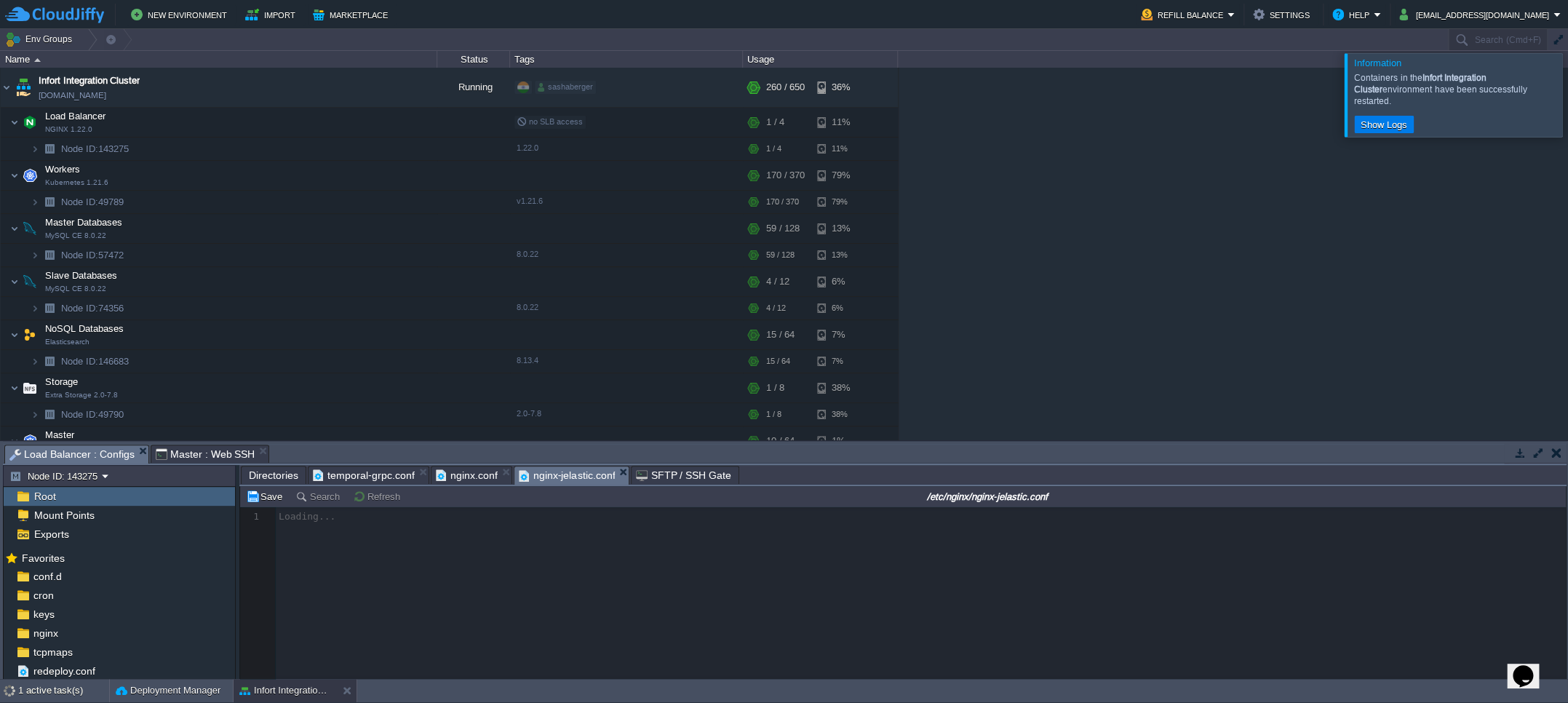
click at [358, 470] on span "temporal-grpc.conf" at bounding box center [364, 476] width 102 height 18
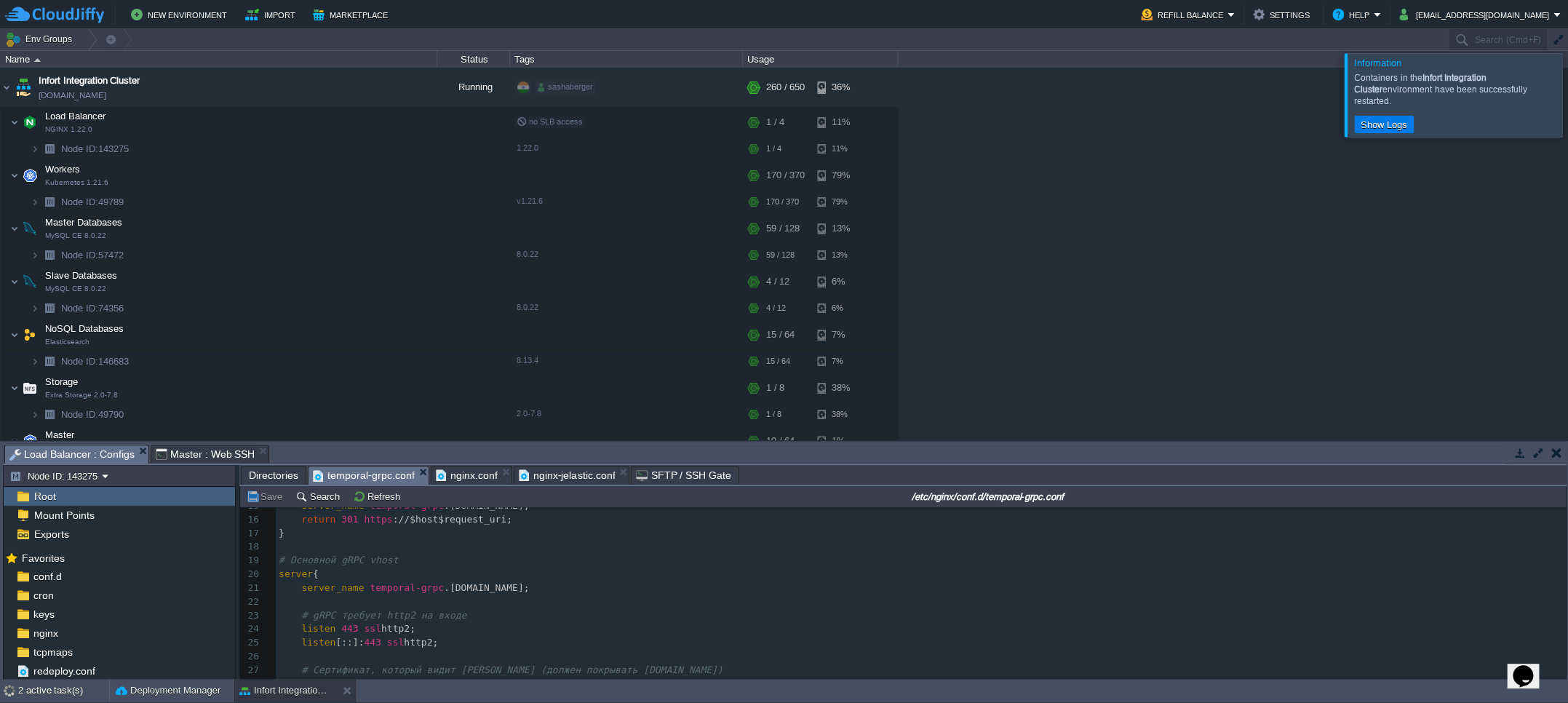
scroll to position [279, 0]
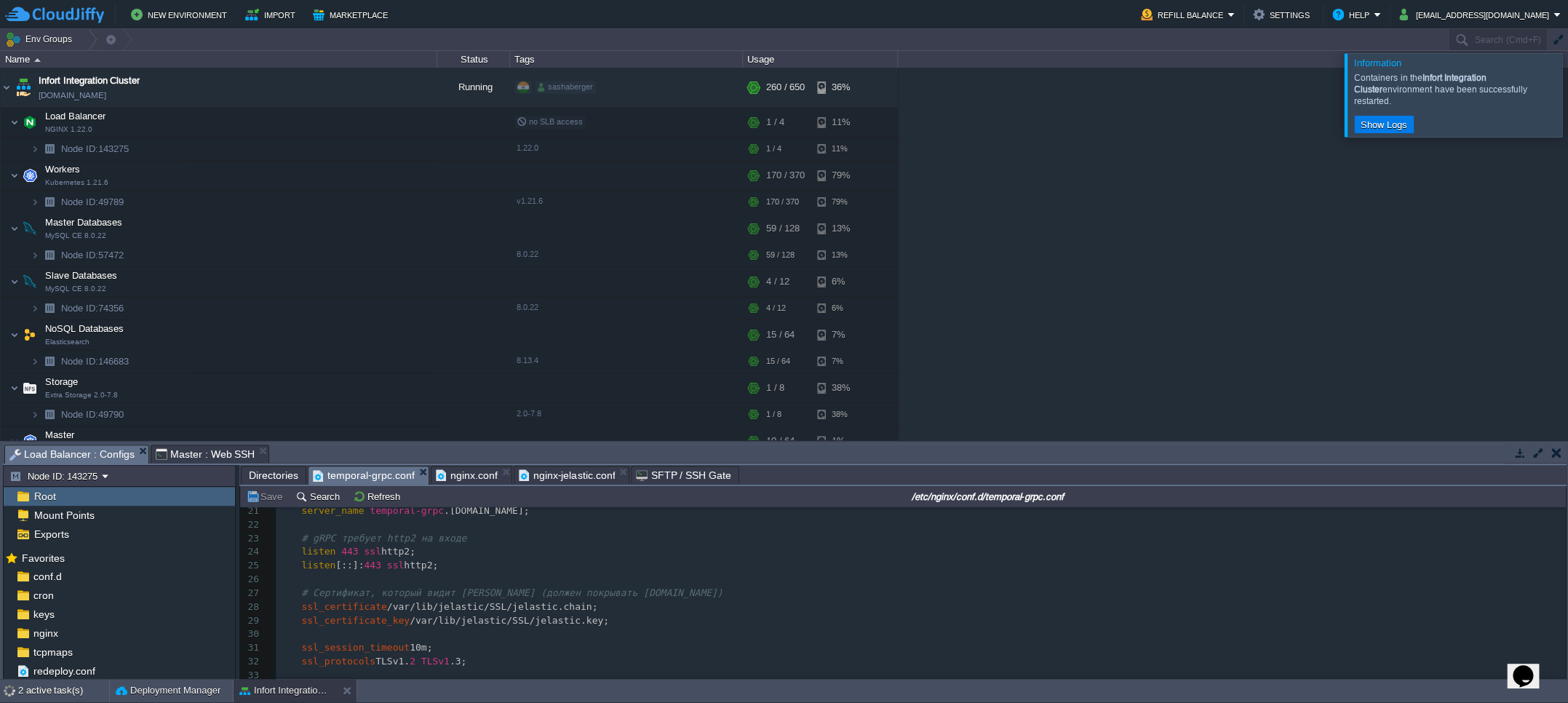
click at [458, 478] on span "nginx.conf" at bounding box center [466, 476] width 61 height 18
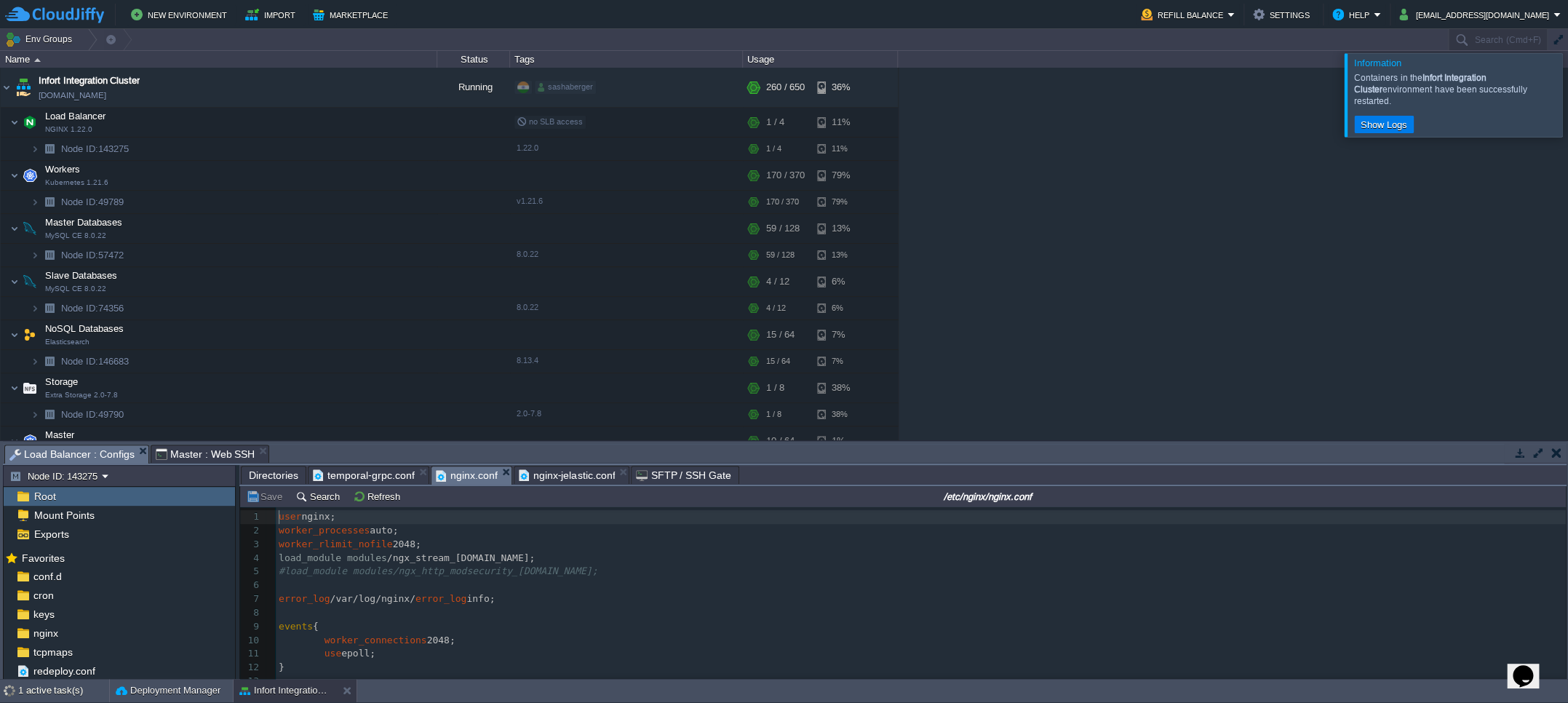
scroll to position [95, 0]
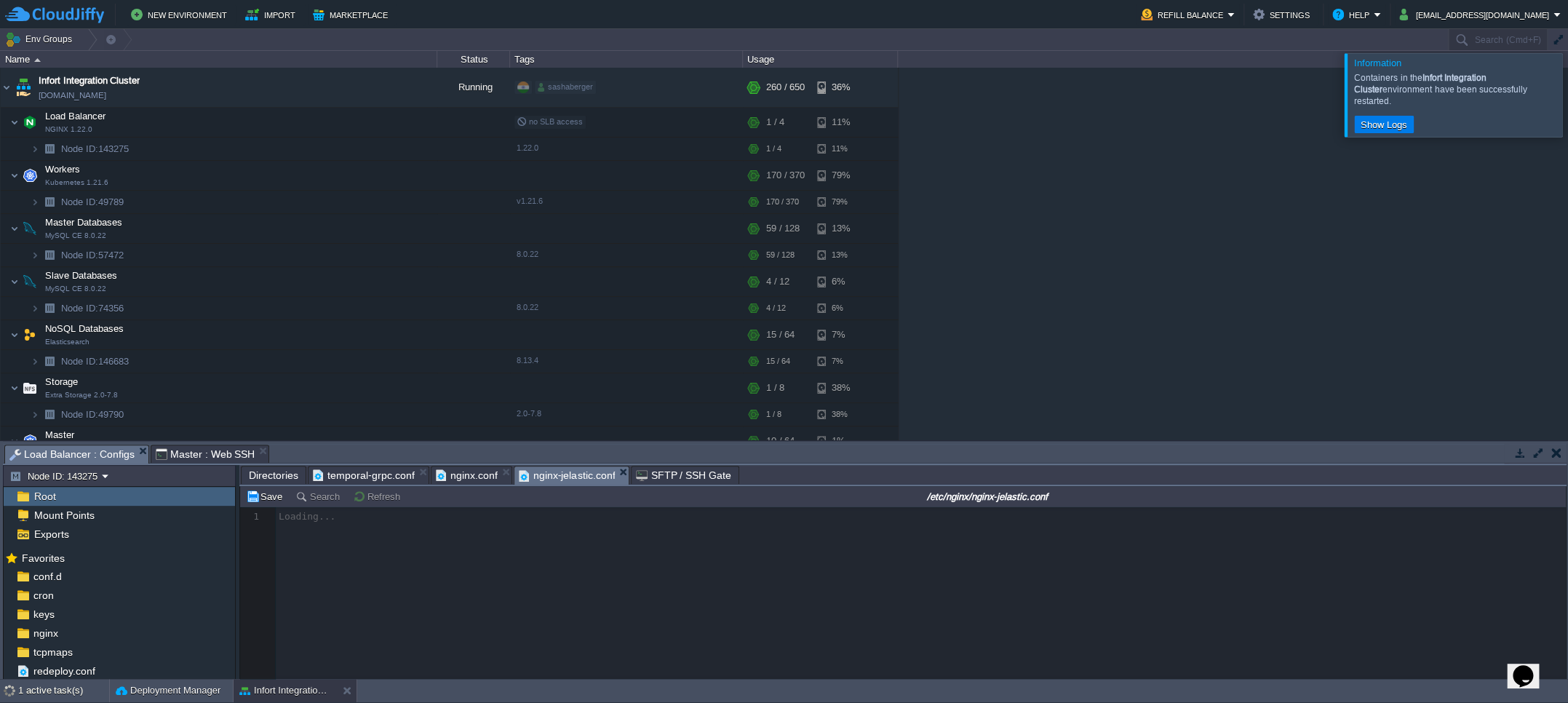
click at [541, 480] on span "nginx-jelastic.conf" at bounding box center [567, 476] width 97 height 19
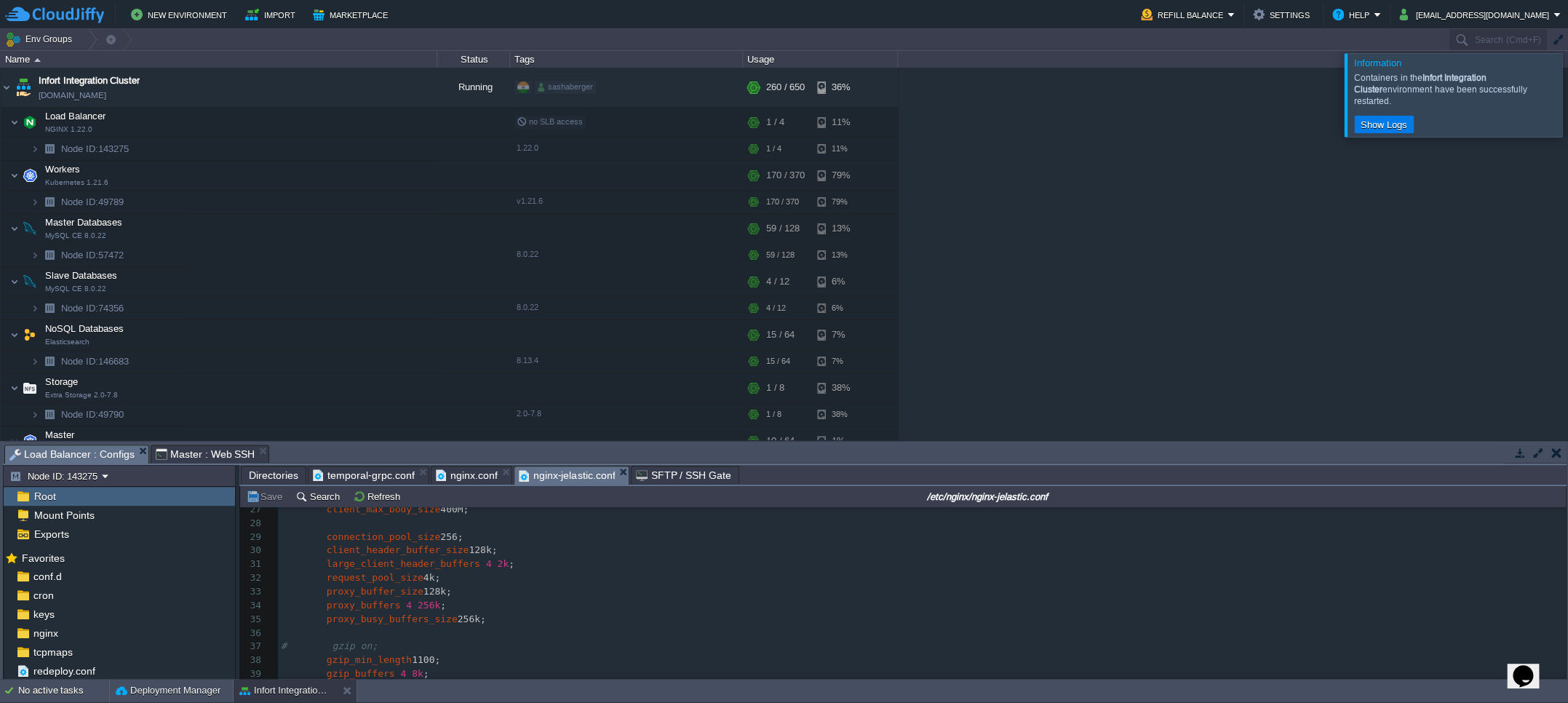
scroll to position [0, 0]
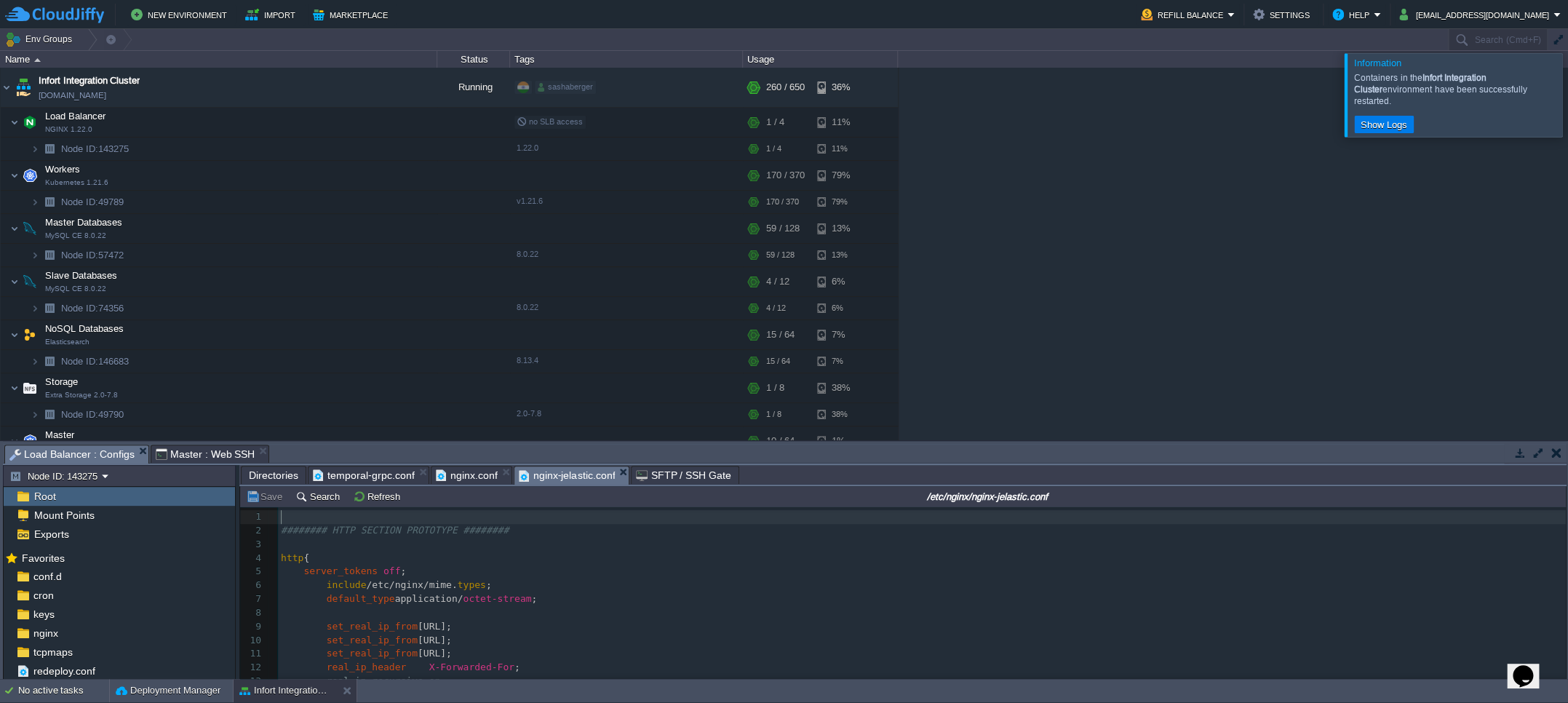
click at [276, 473] on span "Directories" at bounding box center [273, 476] width 50 height 18
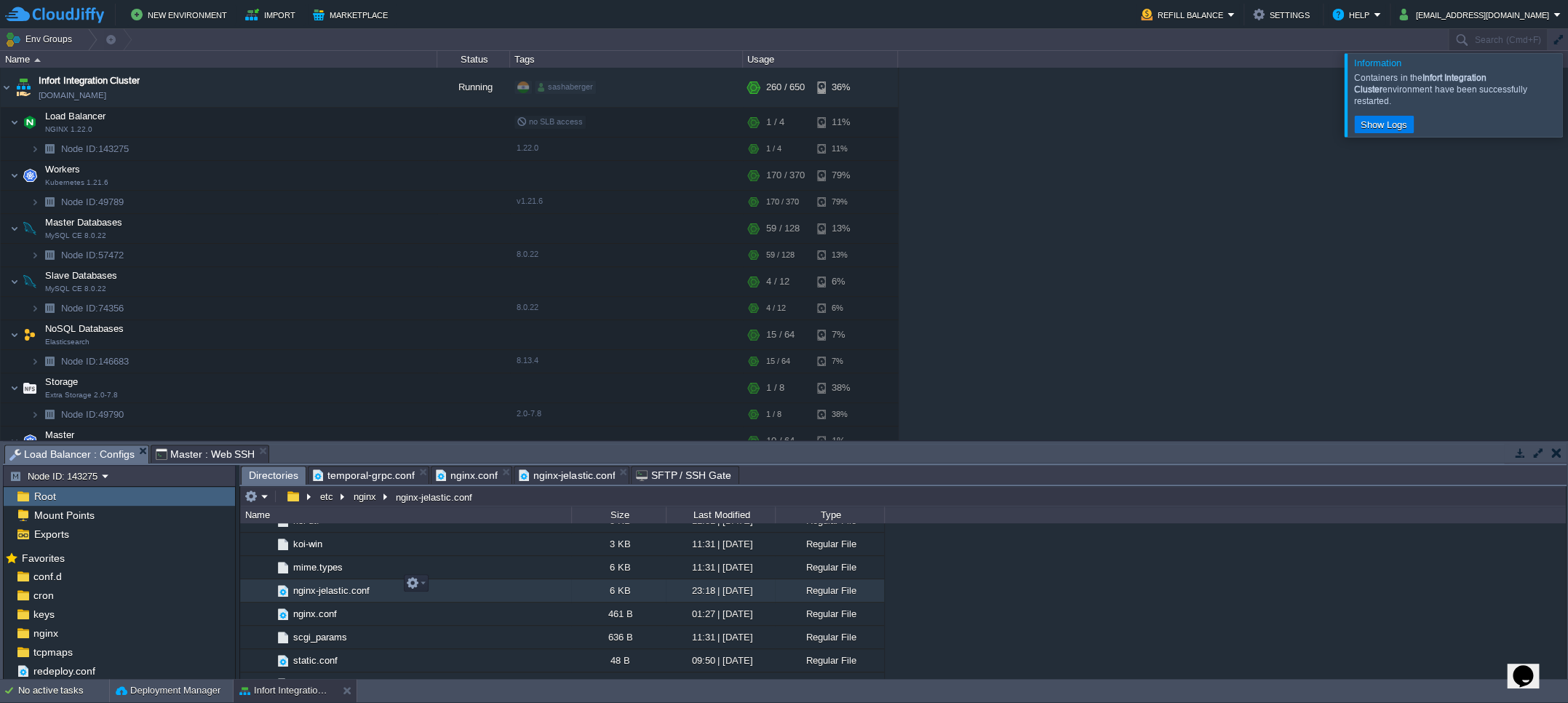
click at [339, 584] on span "nginx-jelastic.conf" at bounding box center [331, 590] width 81 height 13
click at [418, 582] on em at bounding box center [416, 583] width 20 height 13
drag, startPoint x: 376, startPoint y: 579, endPoint x: 287, endPoint y: 582, distance: 89.1
click at [287, 582] on td "nginx-jelastic.conf" at bounding box center [405, 590] width 331 height 23
drag, startPoint x: 376, startPoint y: 580, endPoint x: 328, endPoint y: 582, distance: 48.0
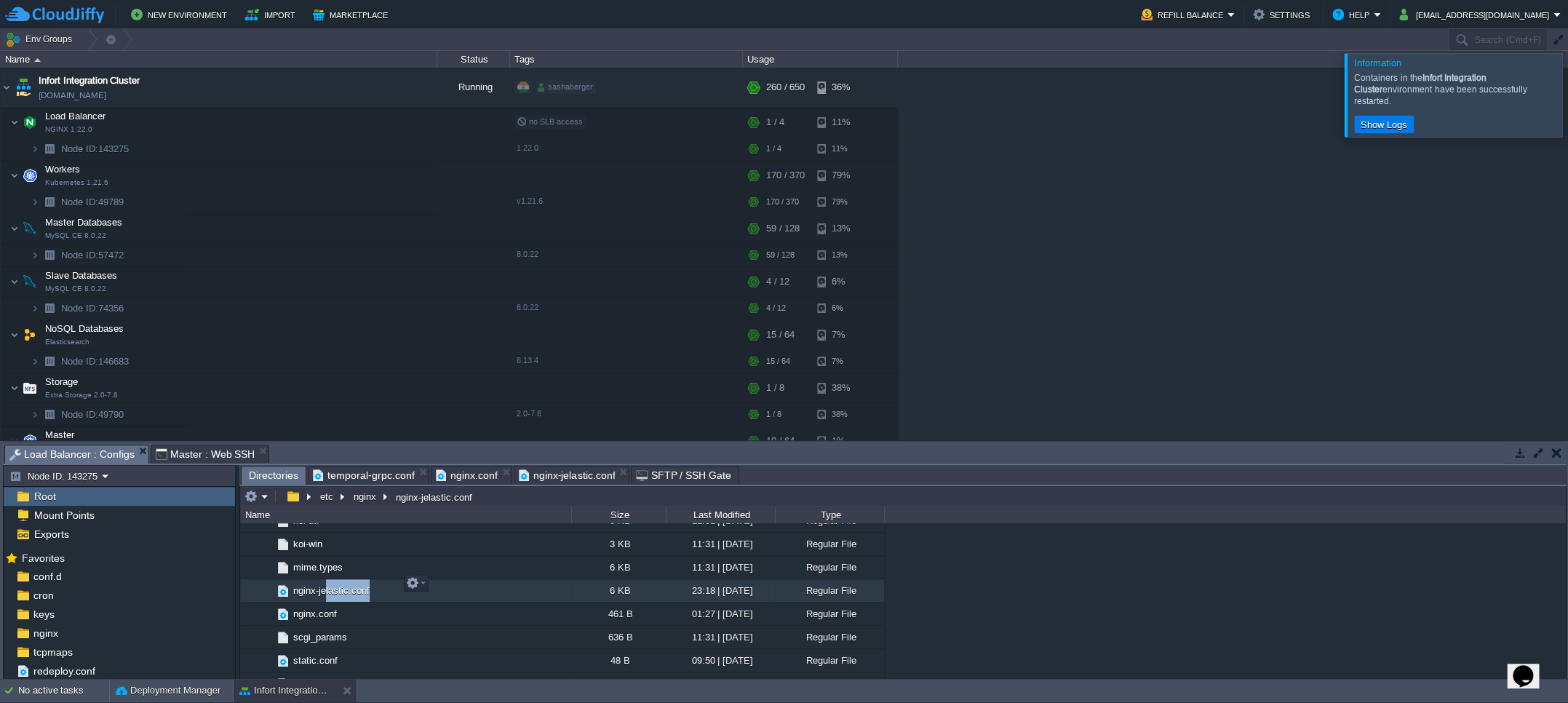
click at [328, 582] on td "nginx-jelastic.conf" at bounding box center [405, 590] width 331 height 23
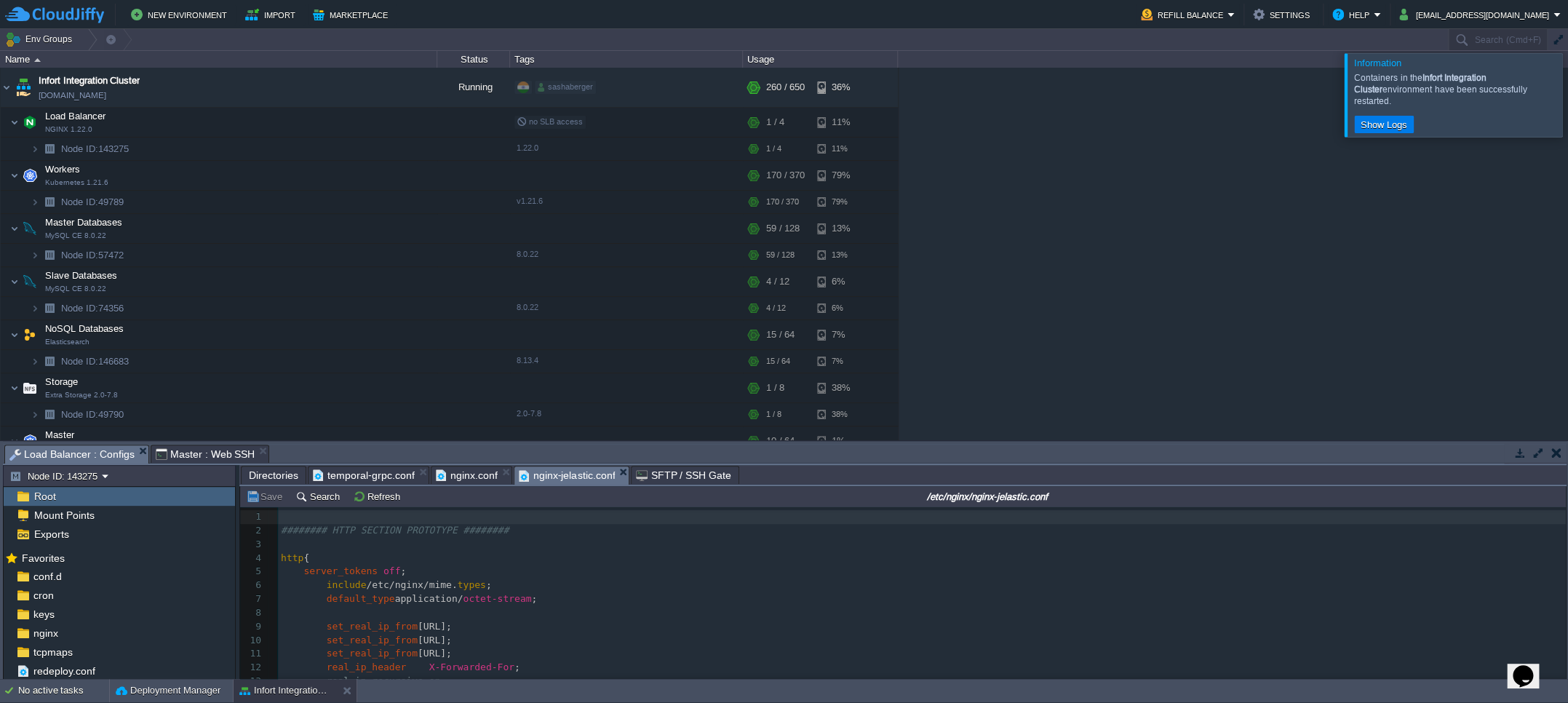
click at [547, 475] on span "nginx-jelastic.conf" at bounding box center [567, 476] width 97 height 19
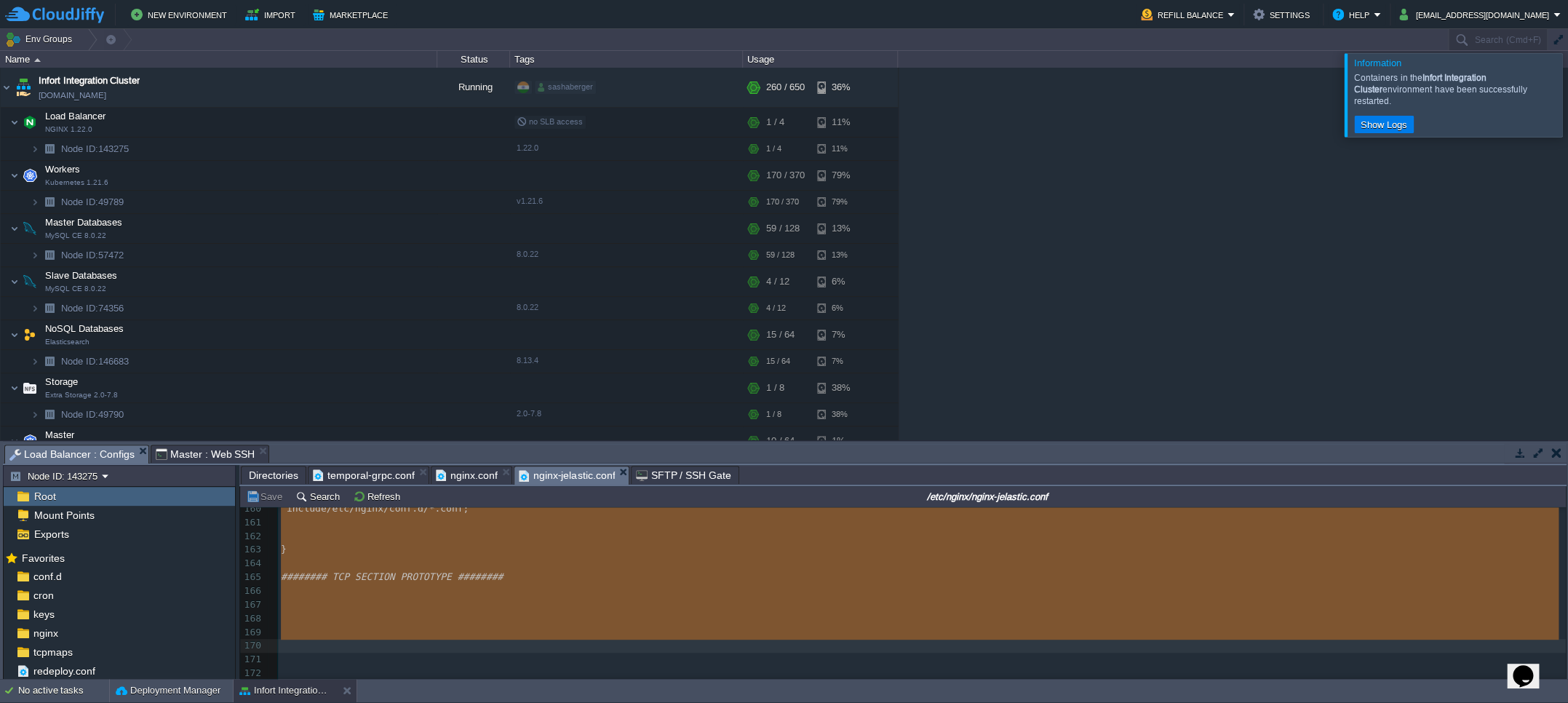
drag, startPoint x: 291, startPoint y: 514, endPoint x: 401, endPoint y: 636, distance: 164.3
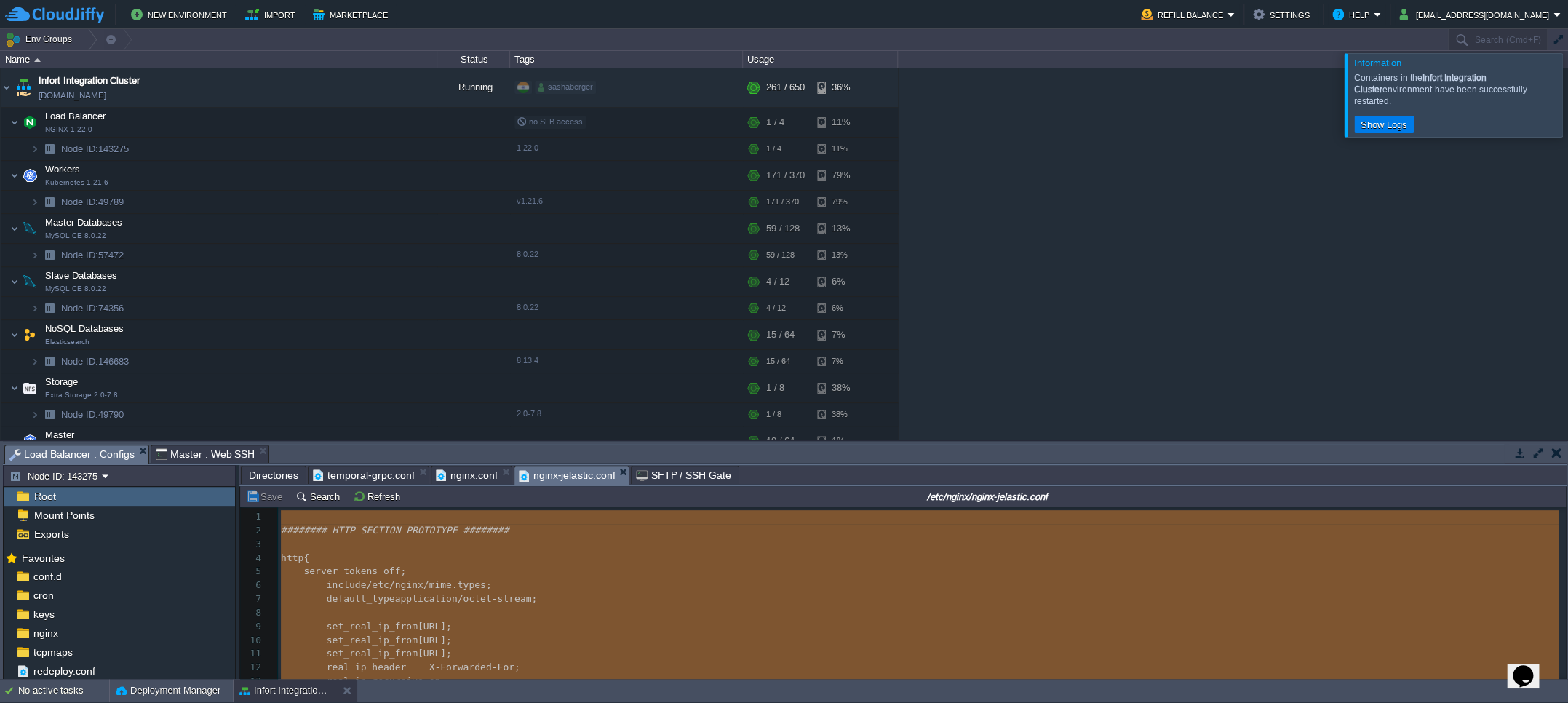
type textarea "-"
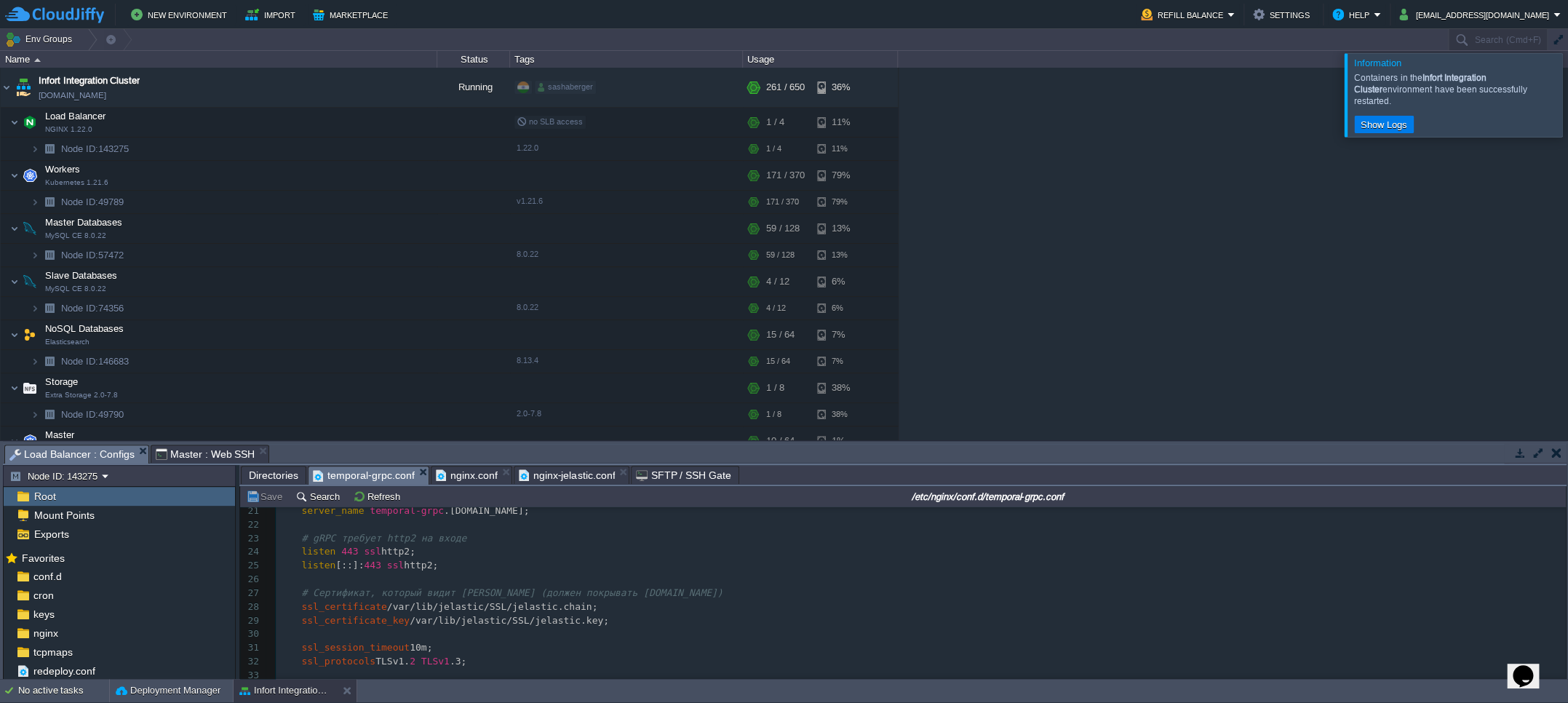
click at [383, 471] on span "temporal-grpc.conf" at bounding box center [364, 476] width 102 height 19
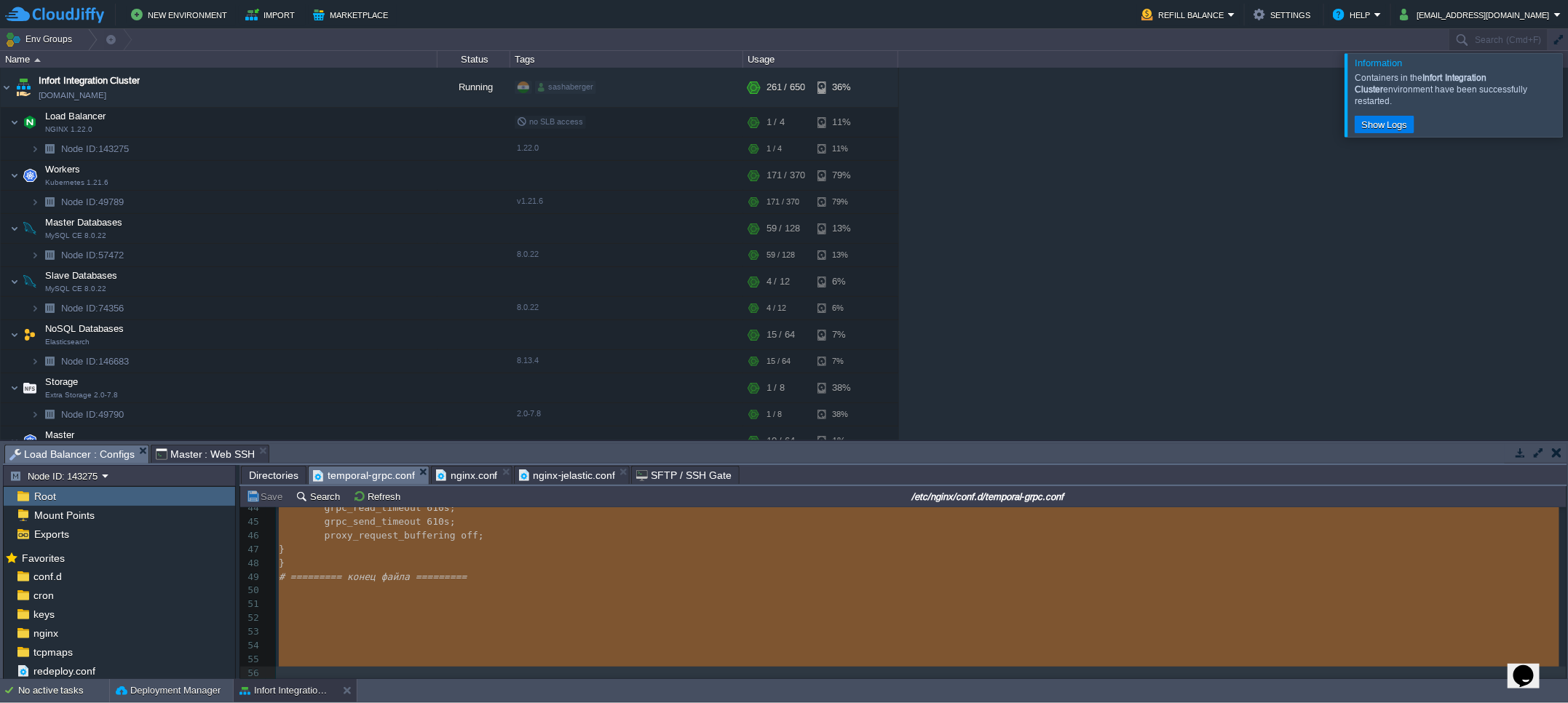
scroll to position [602, 0]
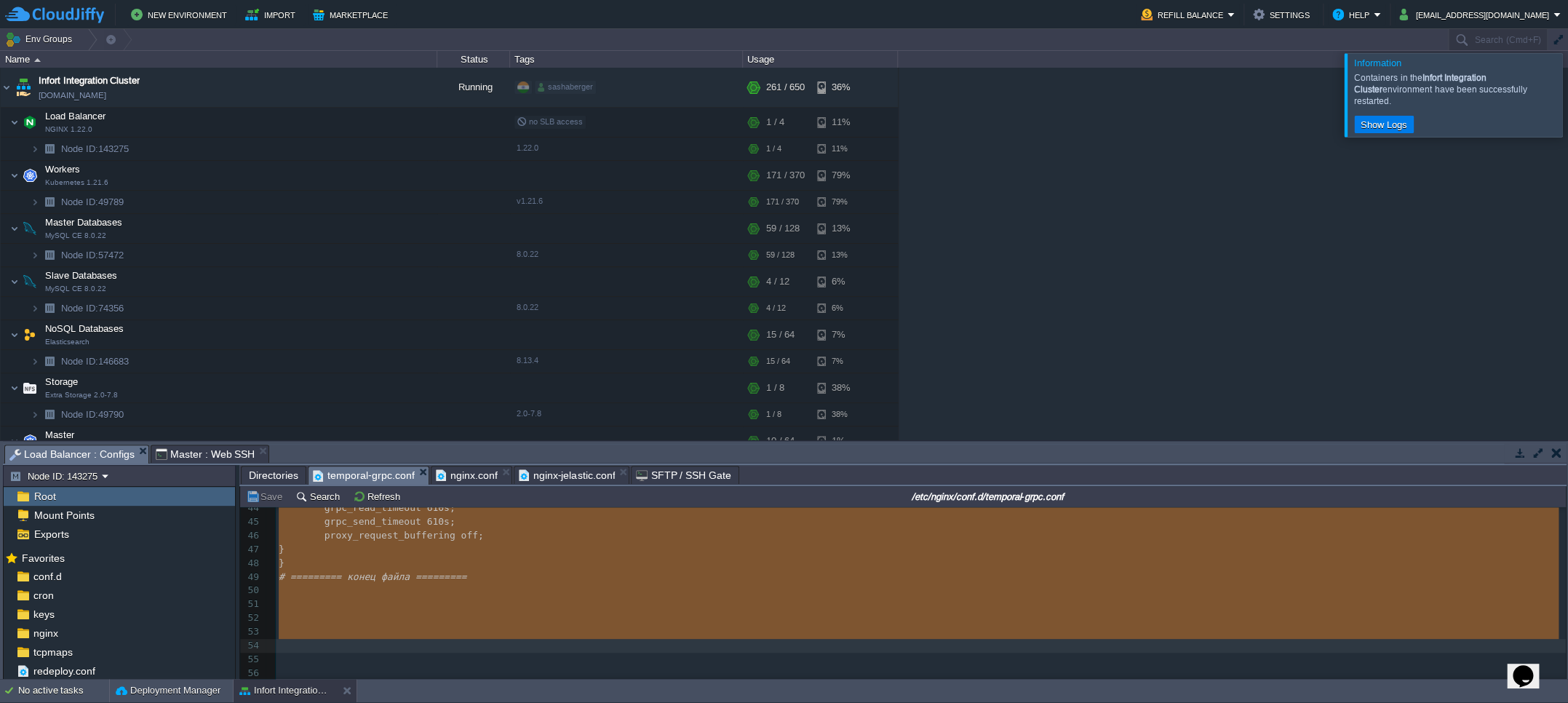
drag, startPoint x: 293, startPoint y: 525, endPoint x: 354, endPoint y: 653, distance: 141.8
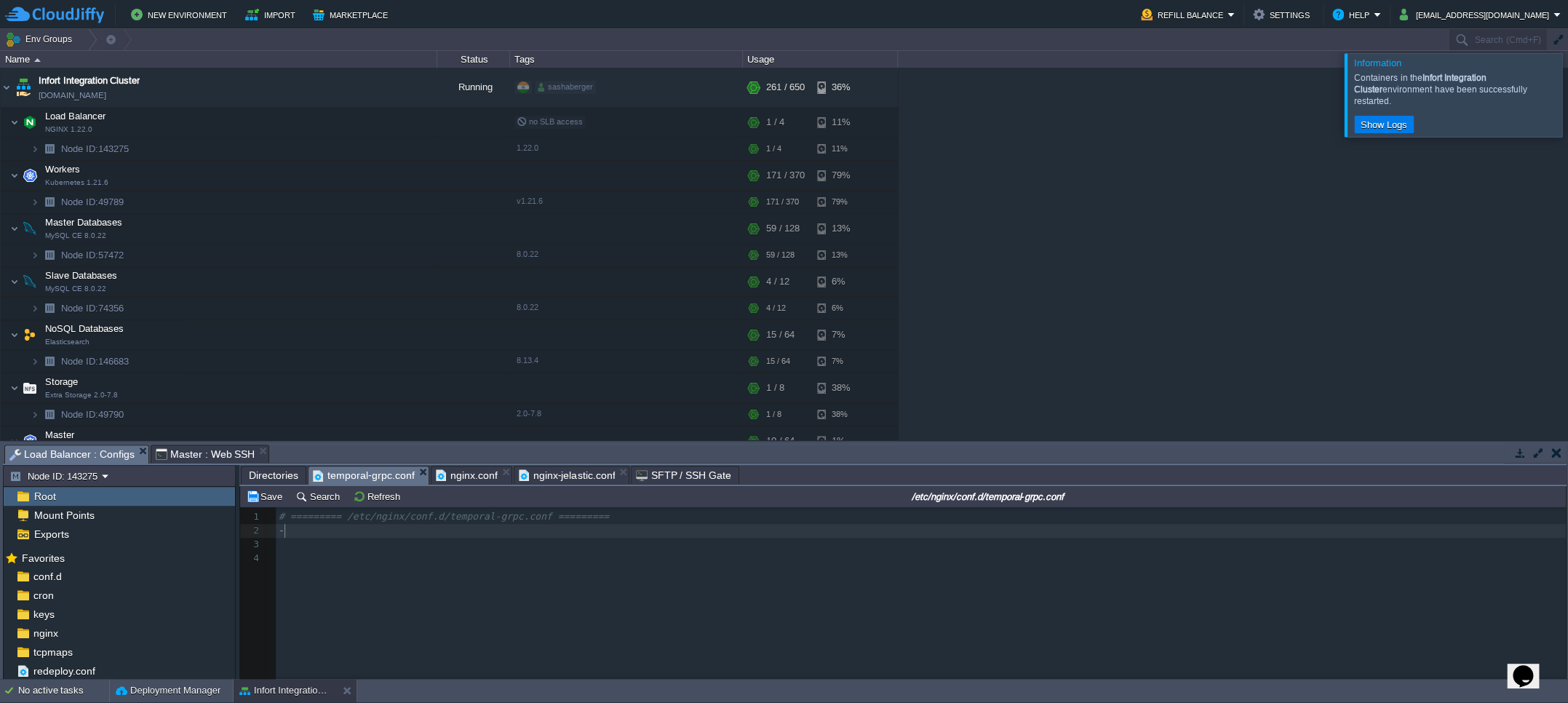
scroll to position [16, 0]
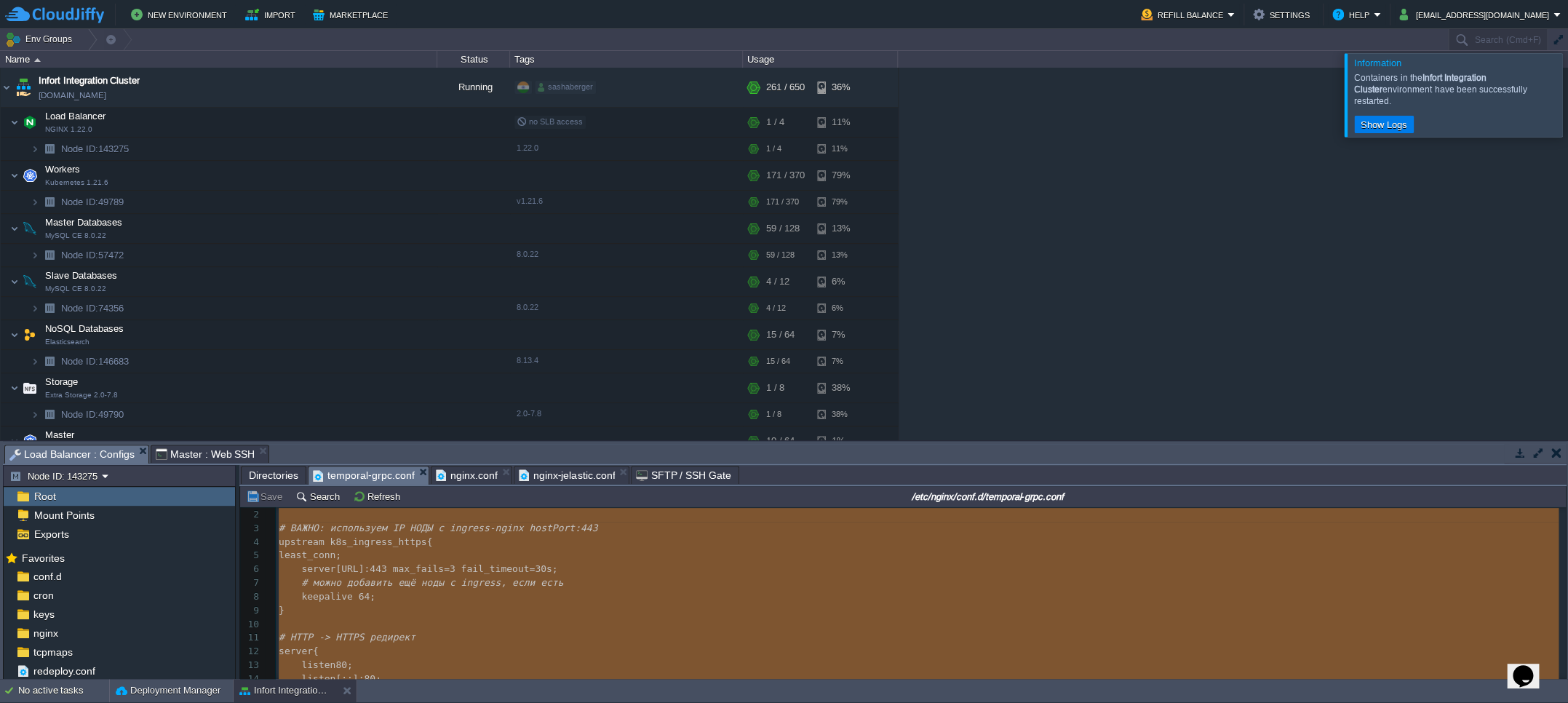
type textarea "-"
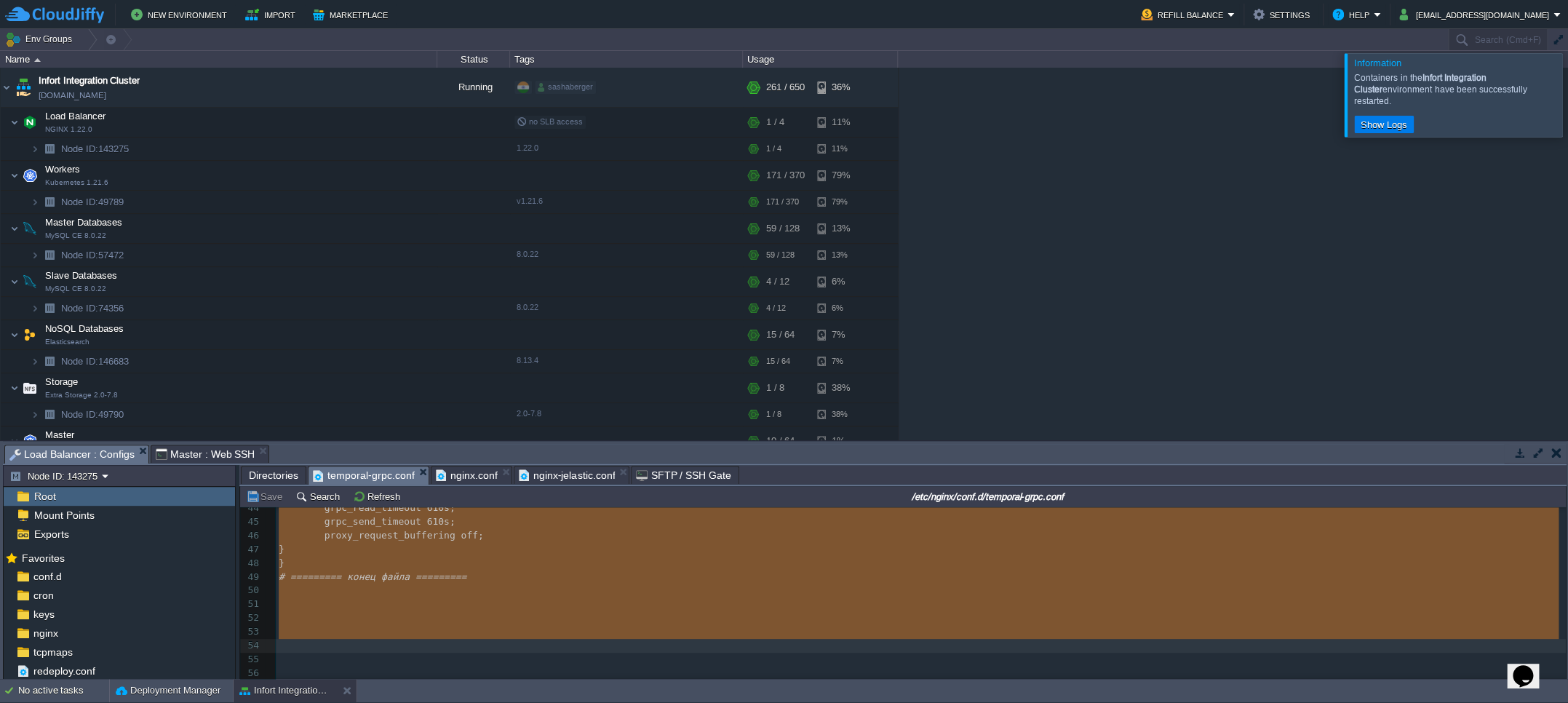
scroll to position [0, 0]
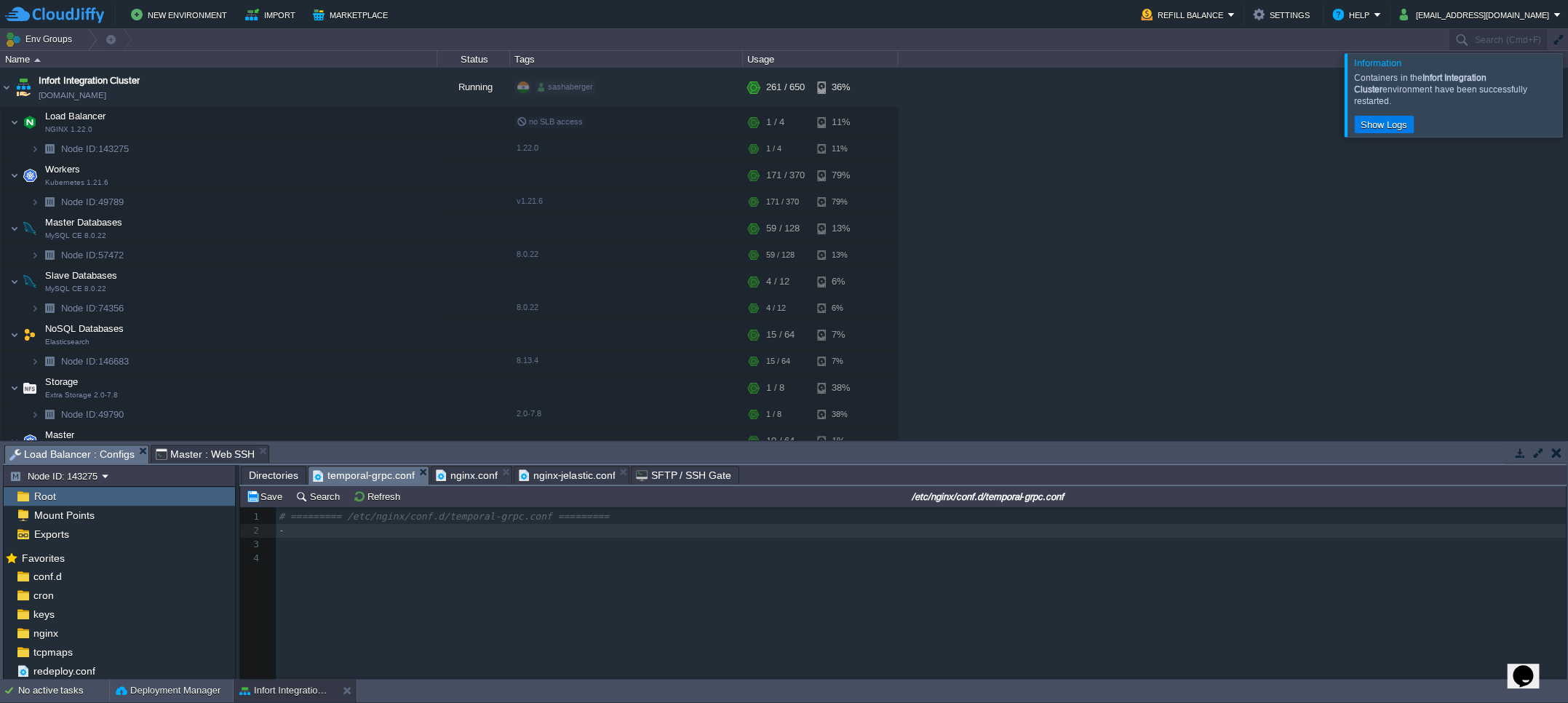
click at [558, 474] on span "nginx-jelastic.conf" at bounding box center [567, 476] width 97 height 18
type textarea "-"
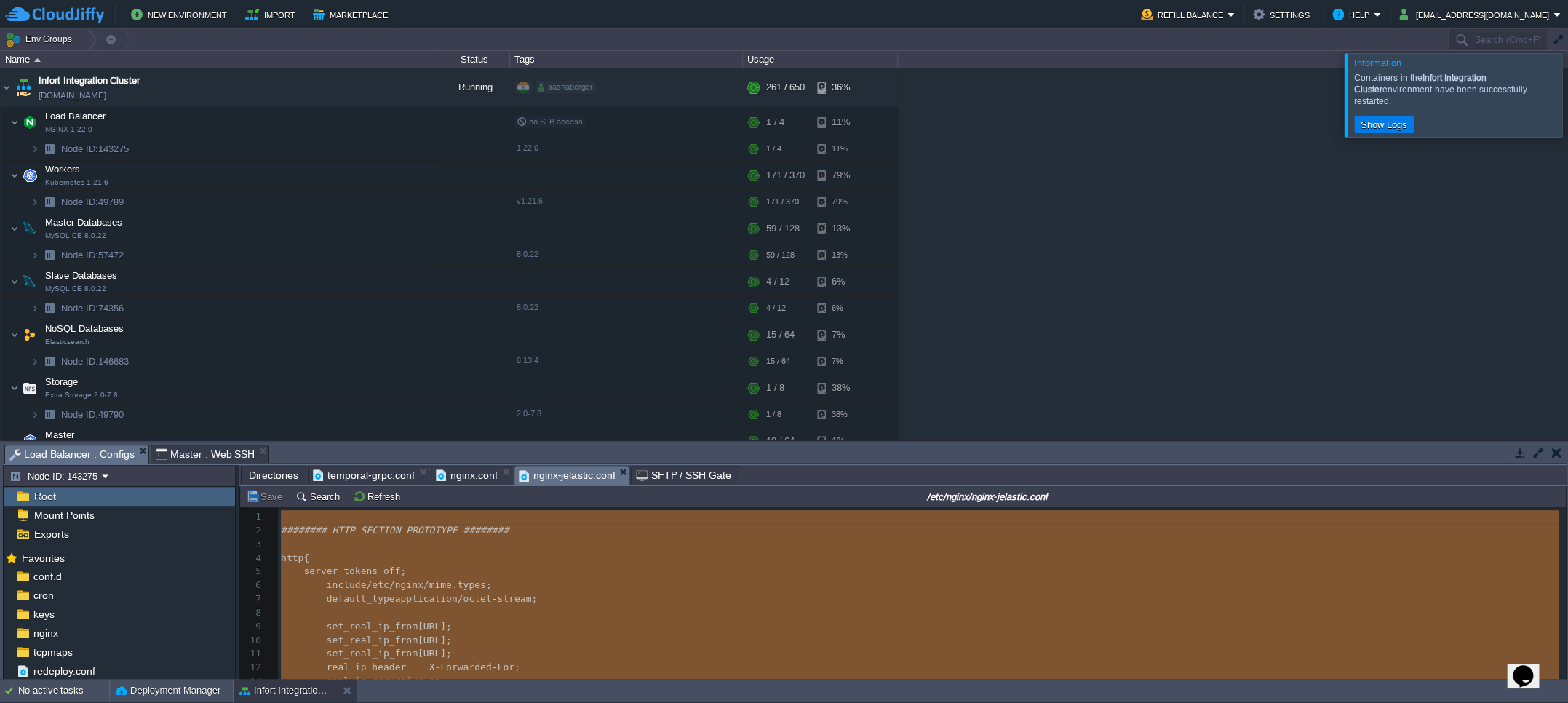
scroll to position [2, 0]
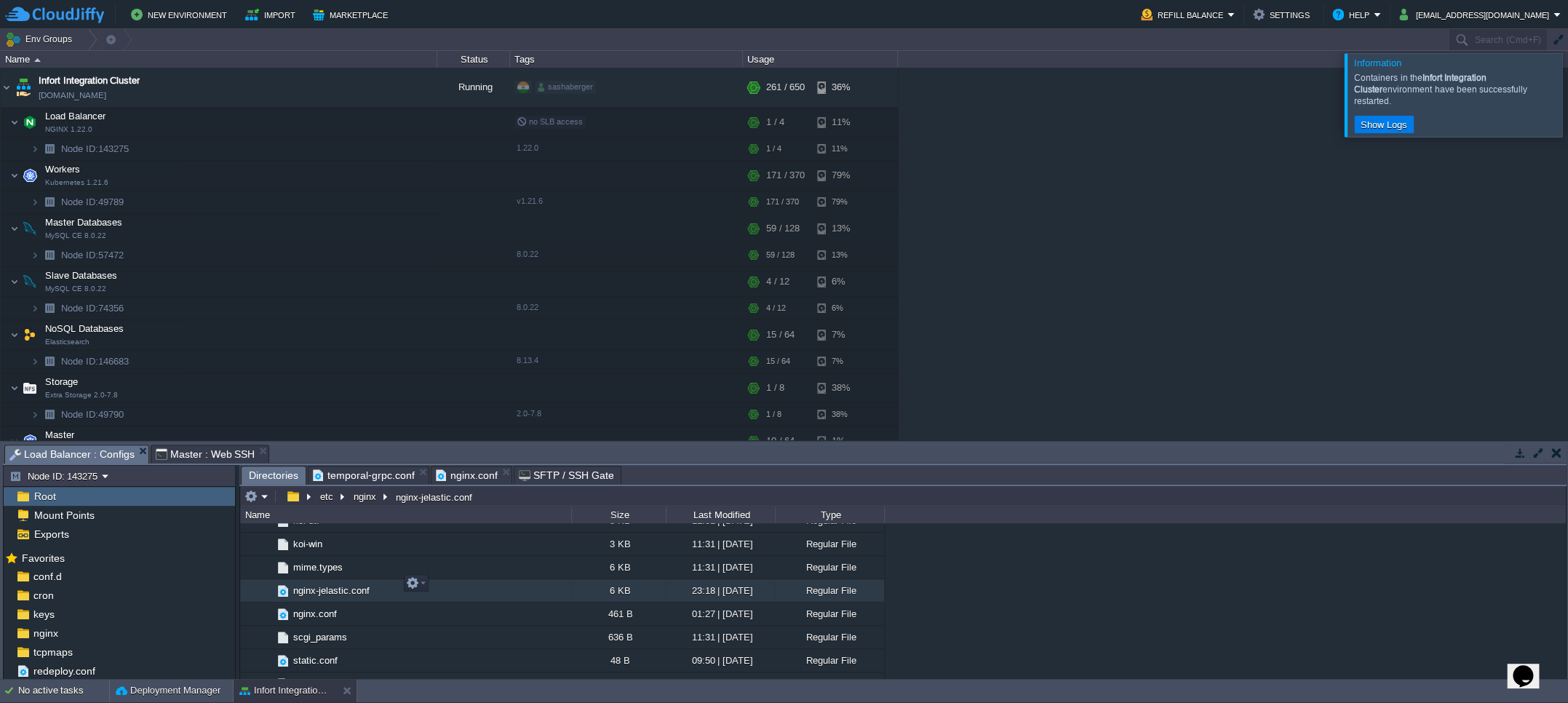
click at [324, 584] on span "nginx-jelastic.conf" at bounding box center [331, 590] width 81 height 13
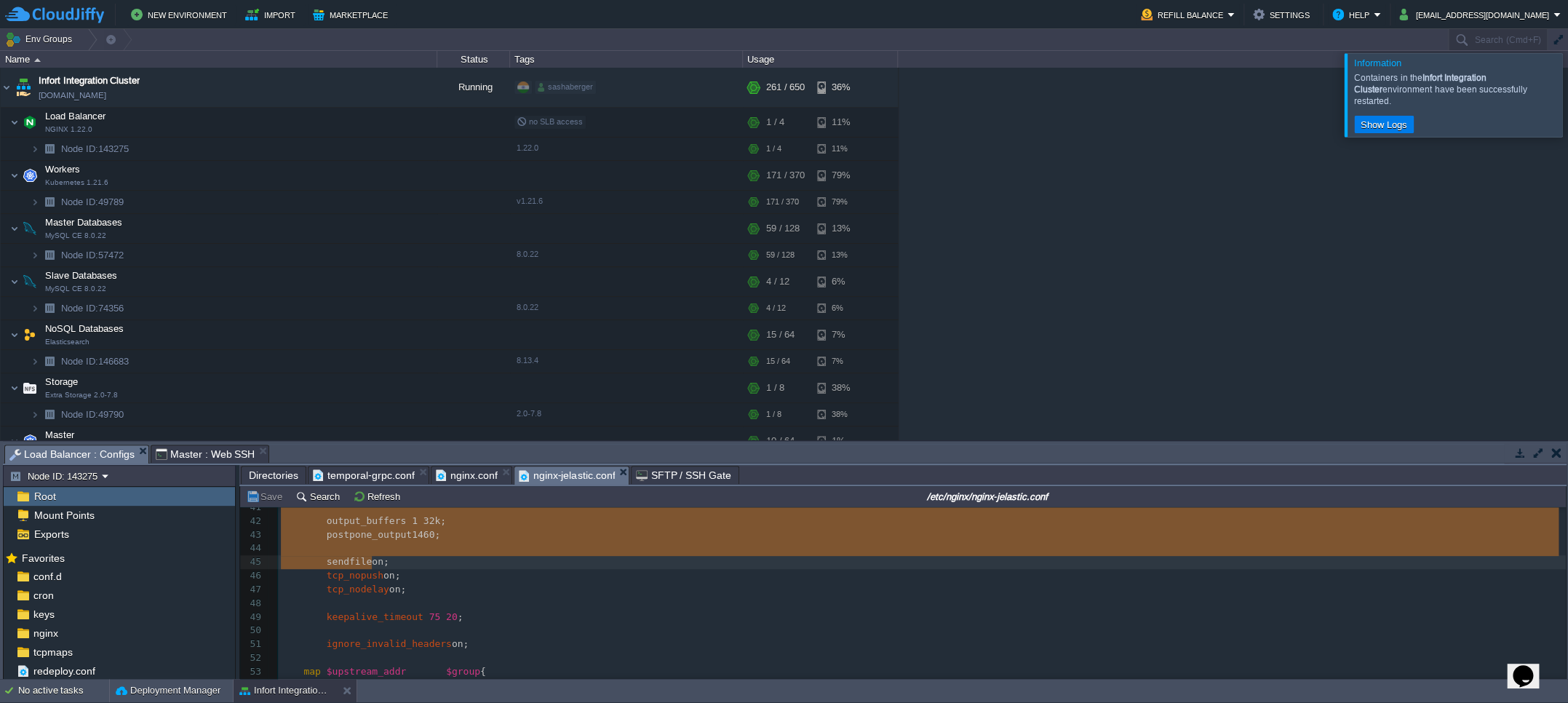
scroll to position [558, 0]
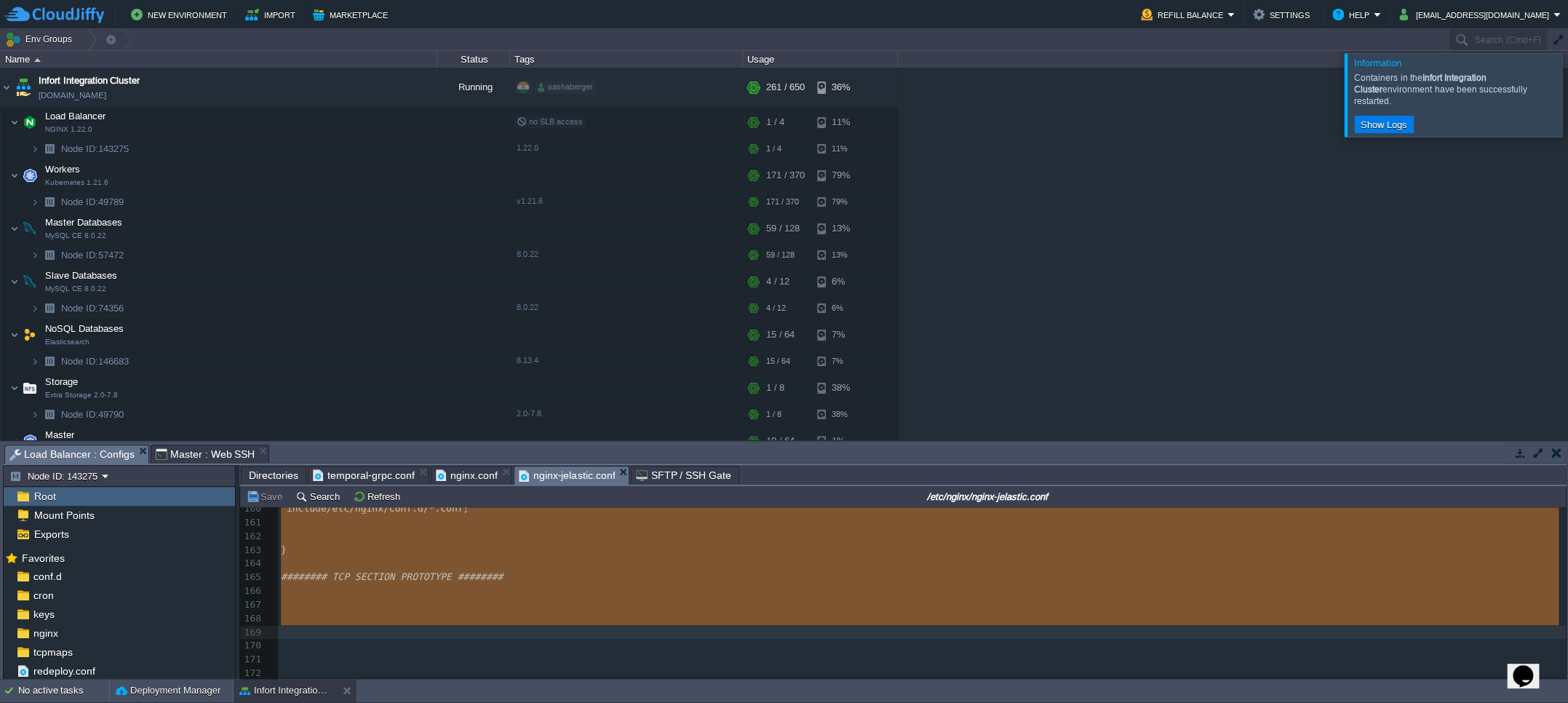
drag, startPoint x: 289, startPoint y: 520, endPoint x: 391, endPoint y: 635, distance: 153.7
type textarea "-"
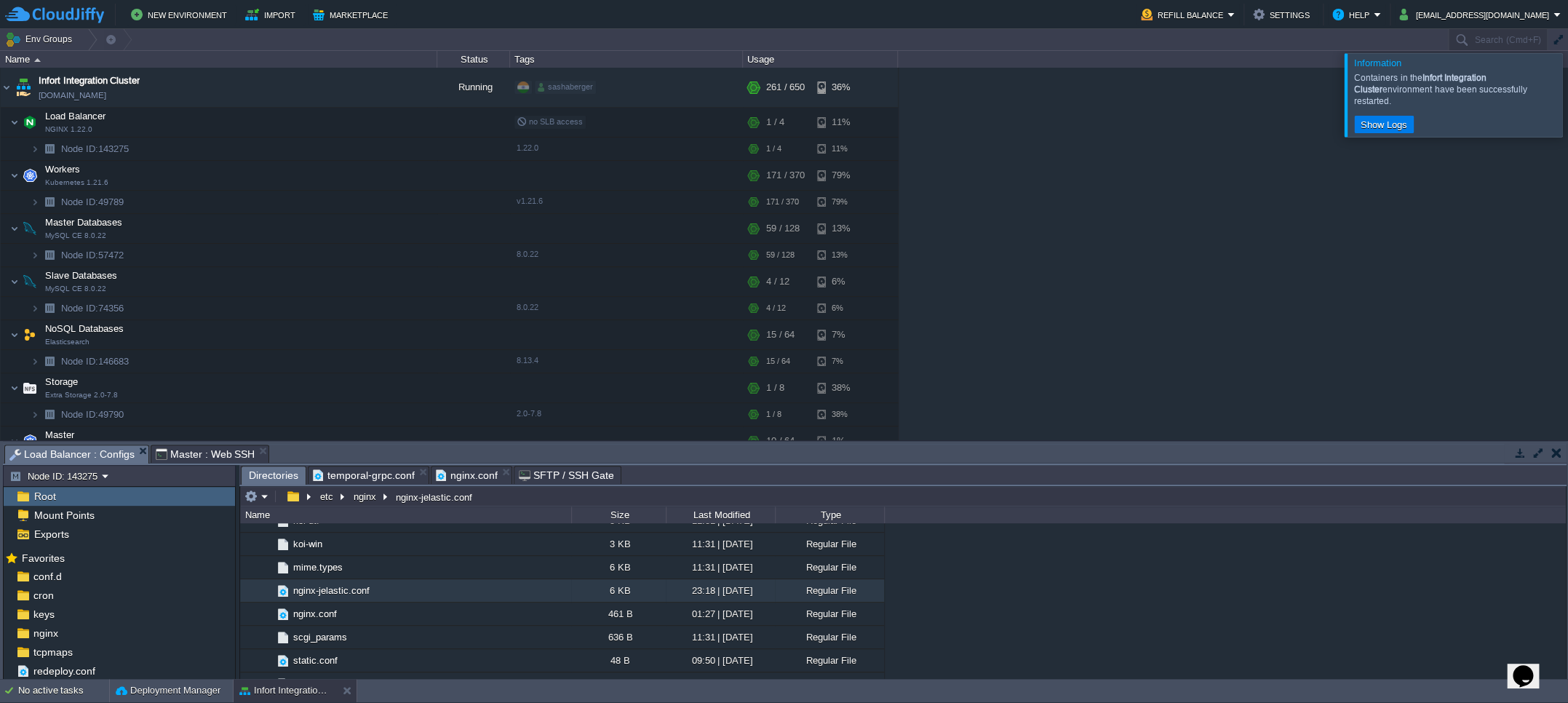
click at [421, 473] on body "New Environment Import Marketplace Bonus $0.00 Upgrade Account Refill Balance S…" at bounding box center [784, 351] width 1568 height 703
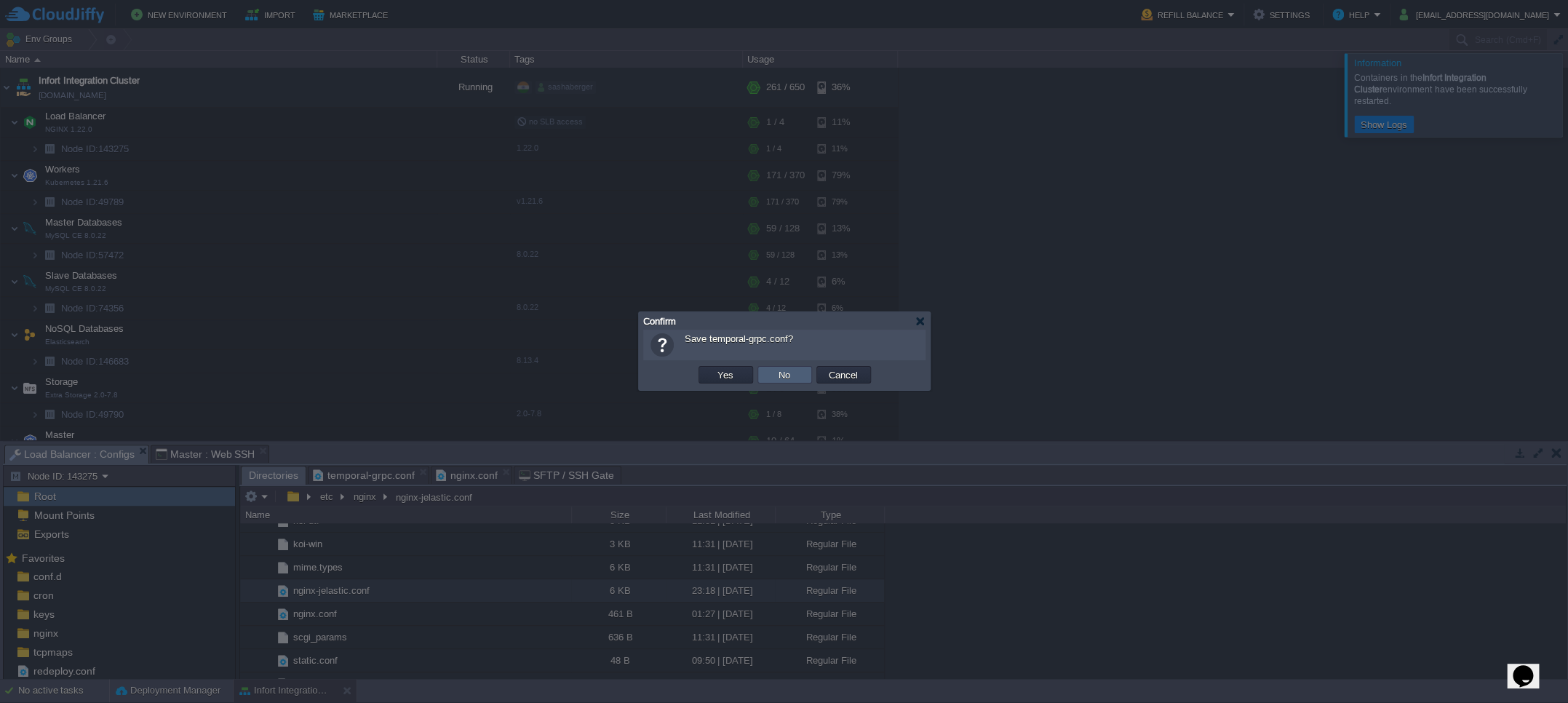
click at [793, 369] on button "No" at bounding box center [784, 375] width 21 height 13
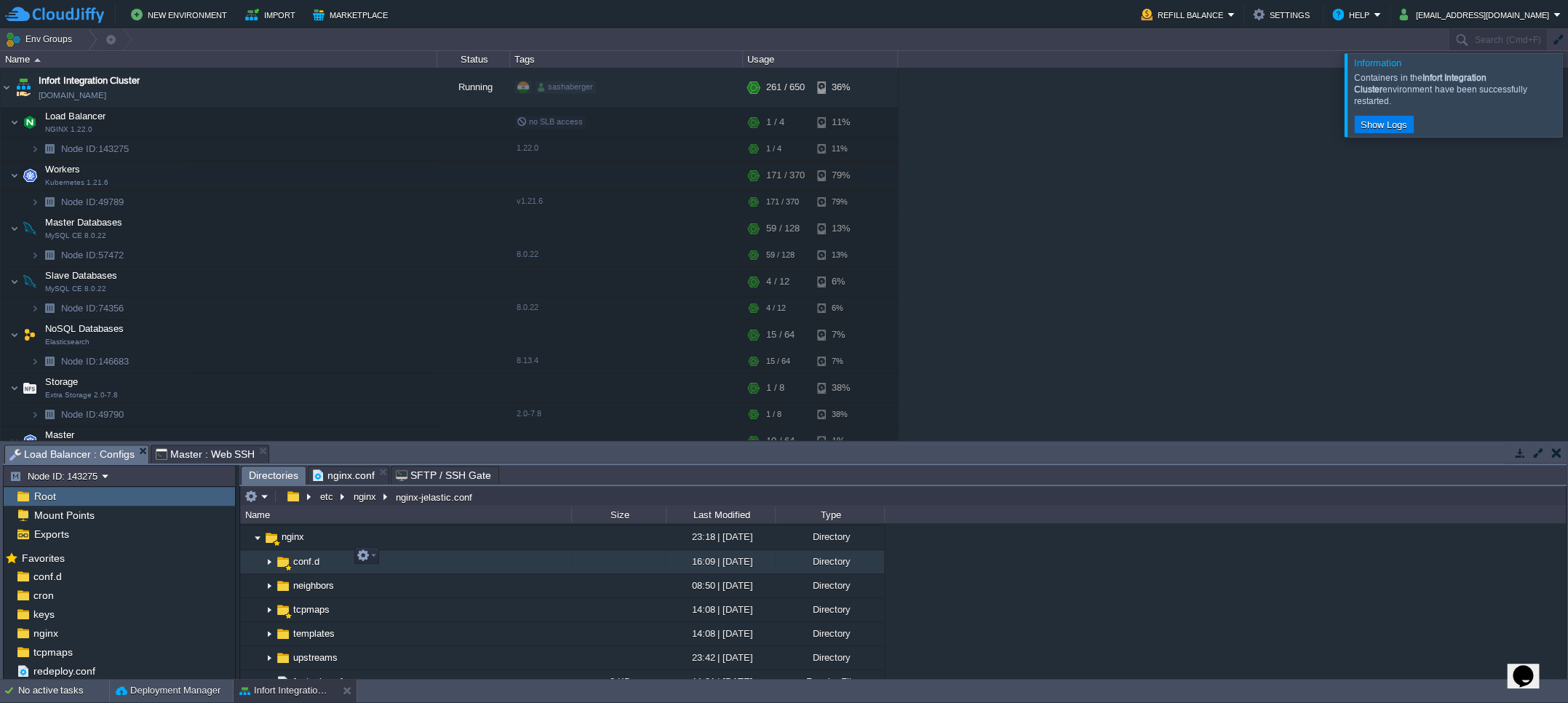
click at [296, 556] on span "conf.d" at bounding box center [306, 562] width 30 height 13
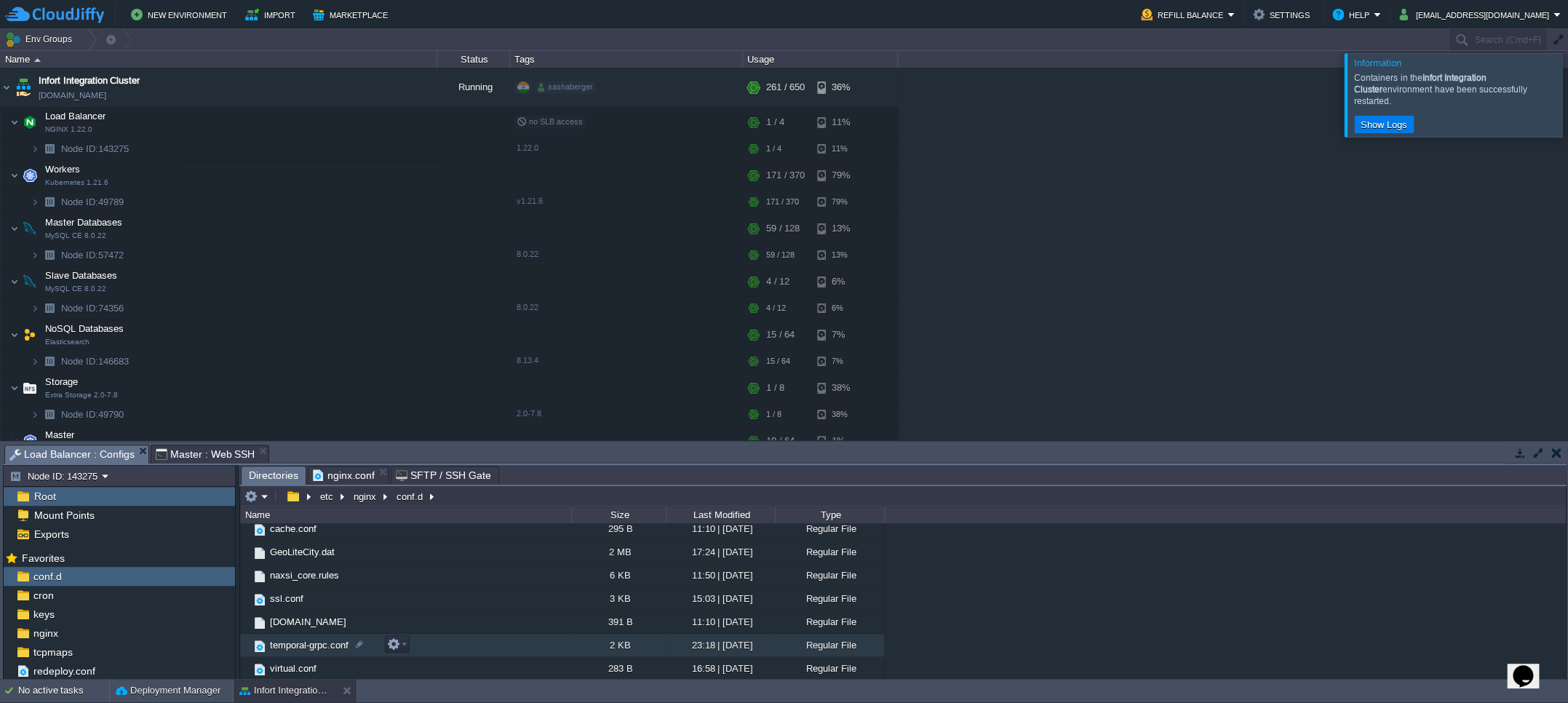
click at [301, 643] on span "temporal-grpc.conf" at bounding box center [309, 644] width 83 height 13
